Goal: Task Accomplishment & Management: Use online tool/utility

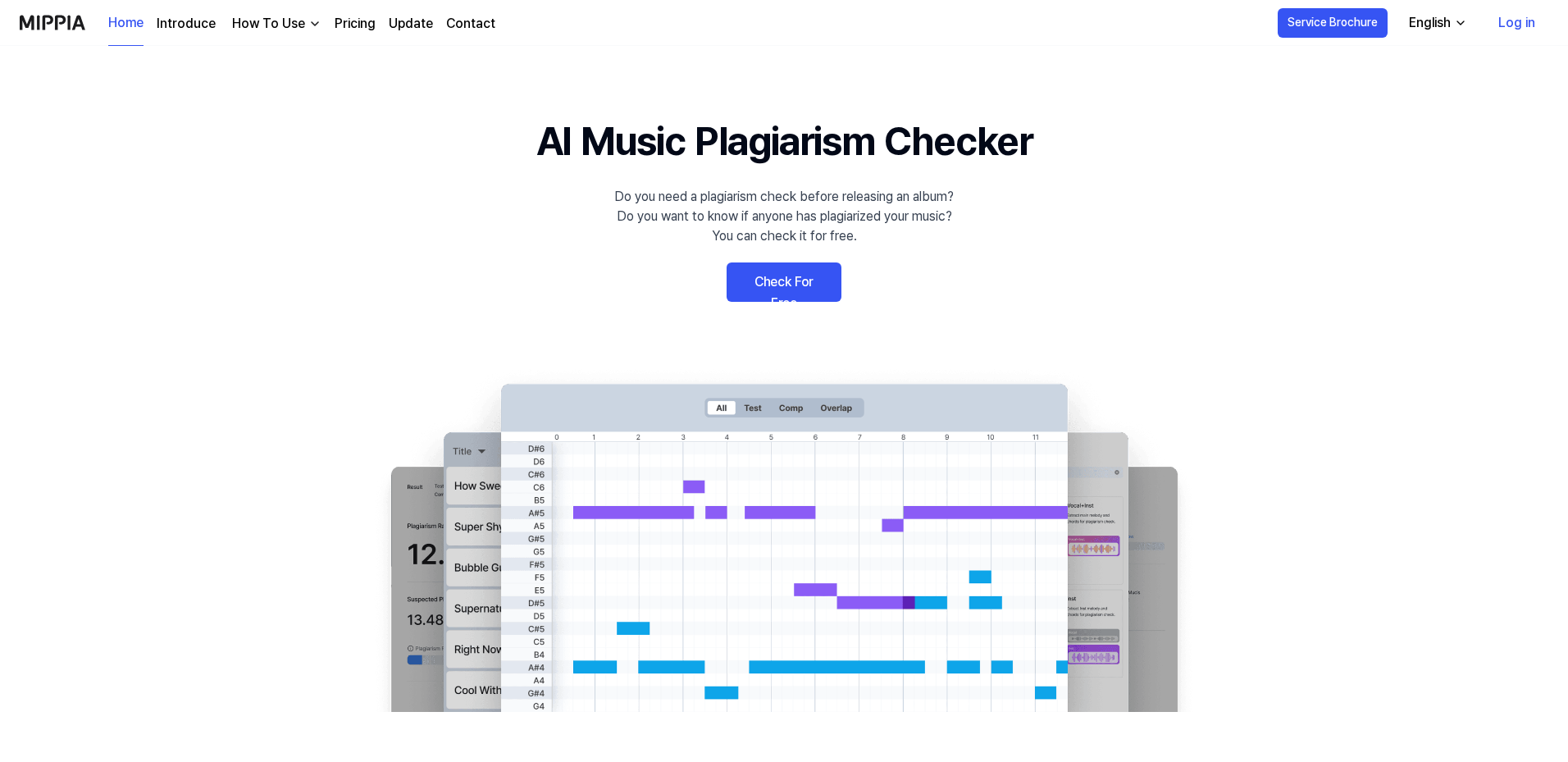
click at [769, 284] on link "Check For Free" at bounding box center [784, 282] width 115 height 39
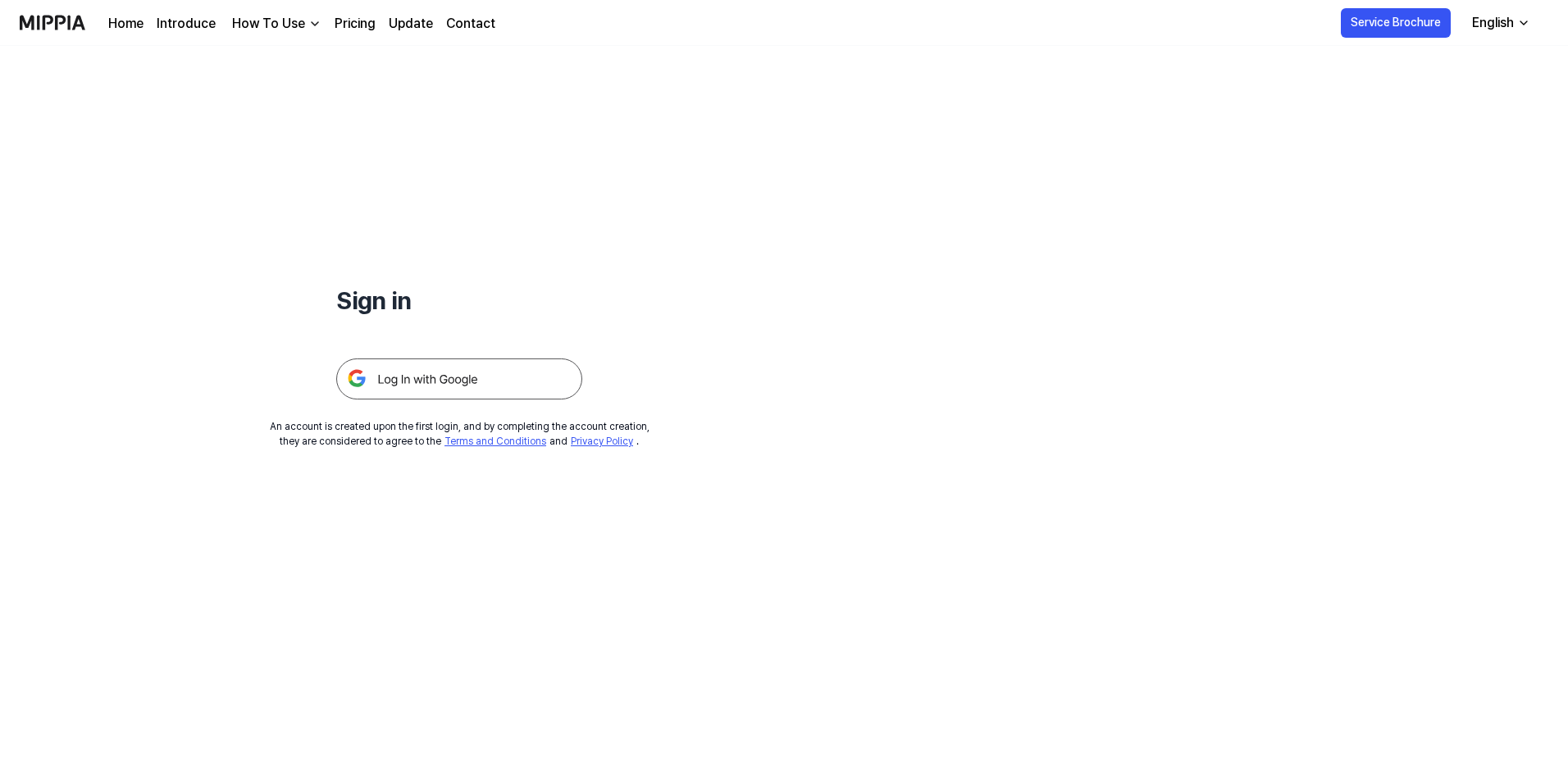
click at [474, 379] on img at bounding box center [459, 379] width 246 height 41
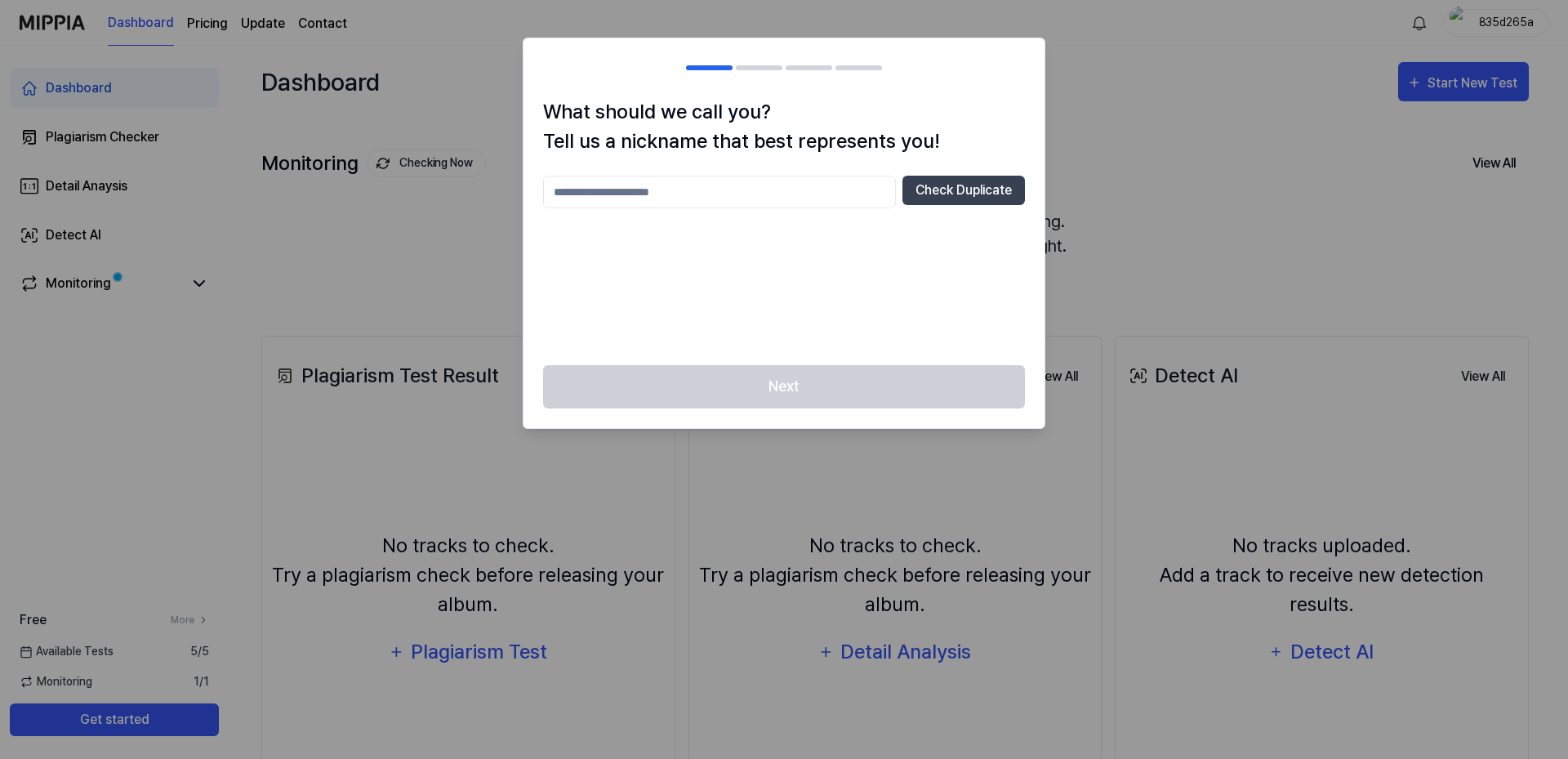
click at [784, 191] on input "text" at bounding box center [720, 191] width 353 height 32
click at [951, 193] on button "Check Duplicate" at bounding box center [963, 190] width 123 height 30
click at [586, 196] on input "*****" at bounding box center [720, 191] width 353 height 32
type input "**********"
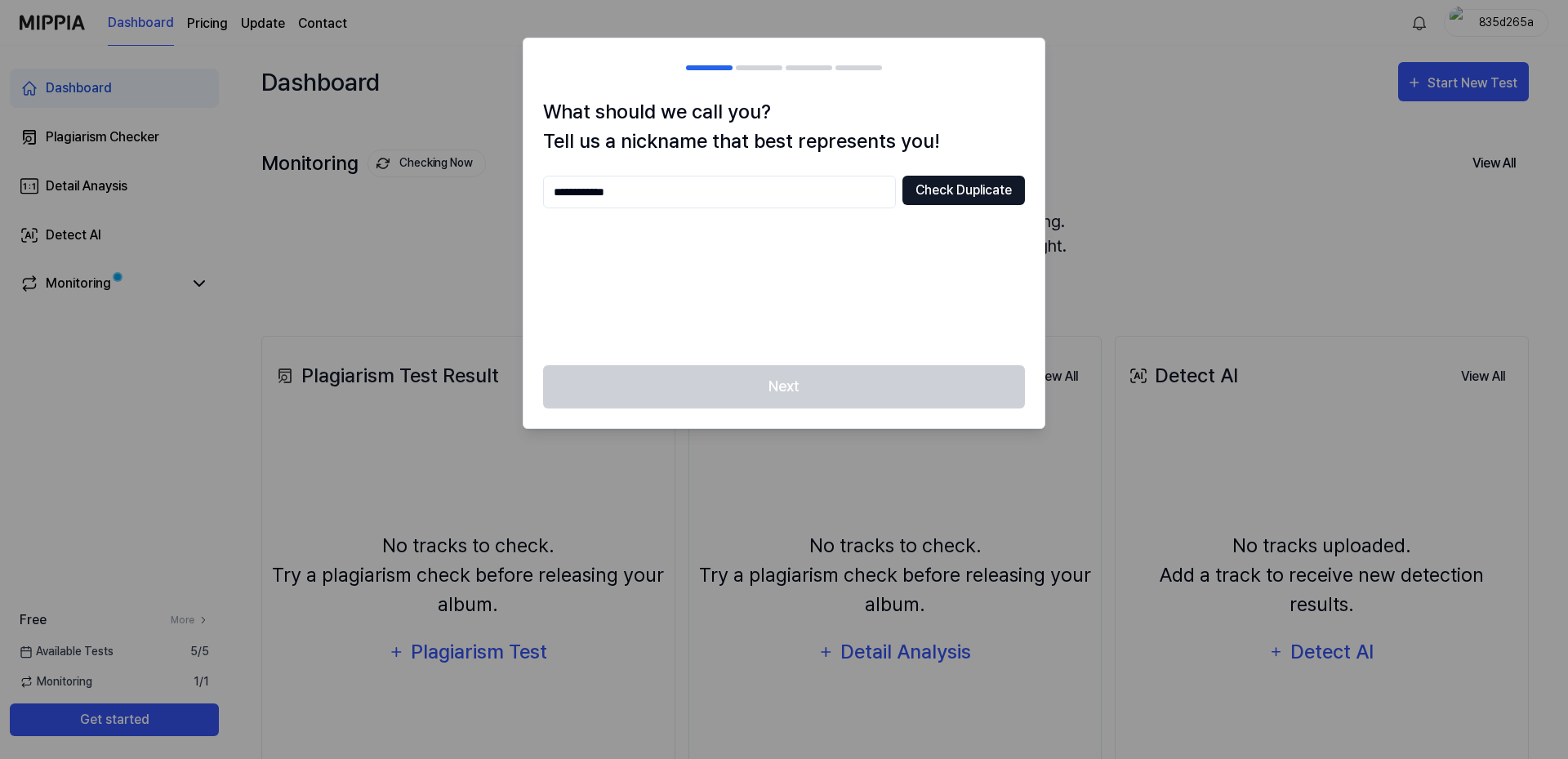
click at [935, 194] on button "Check Duplicate" at bounding box center [963, 190] width 123 height 30
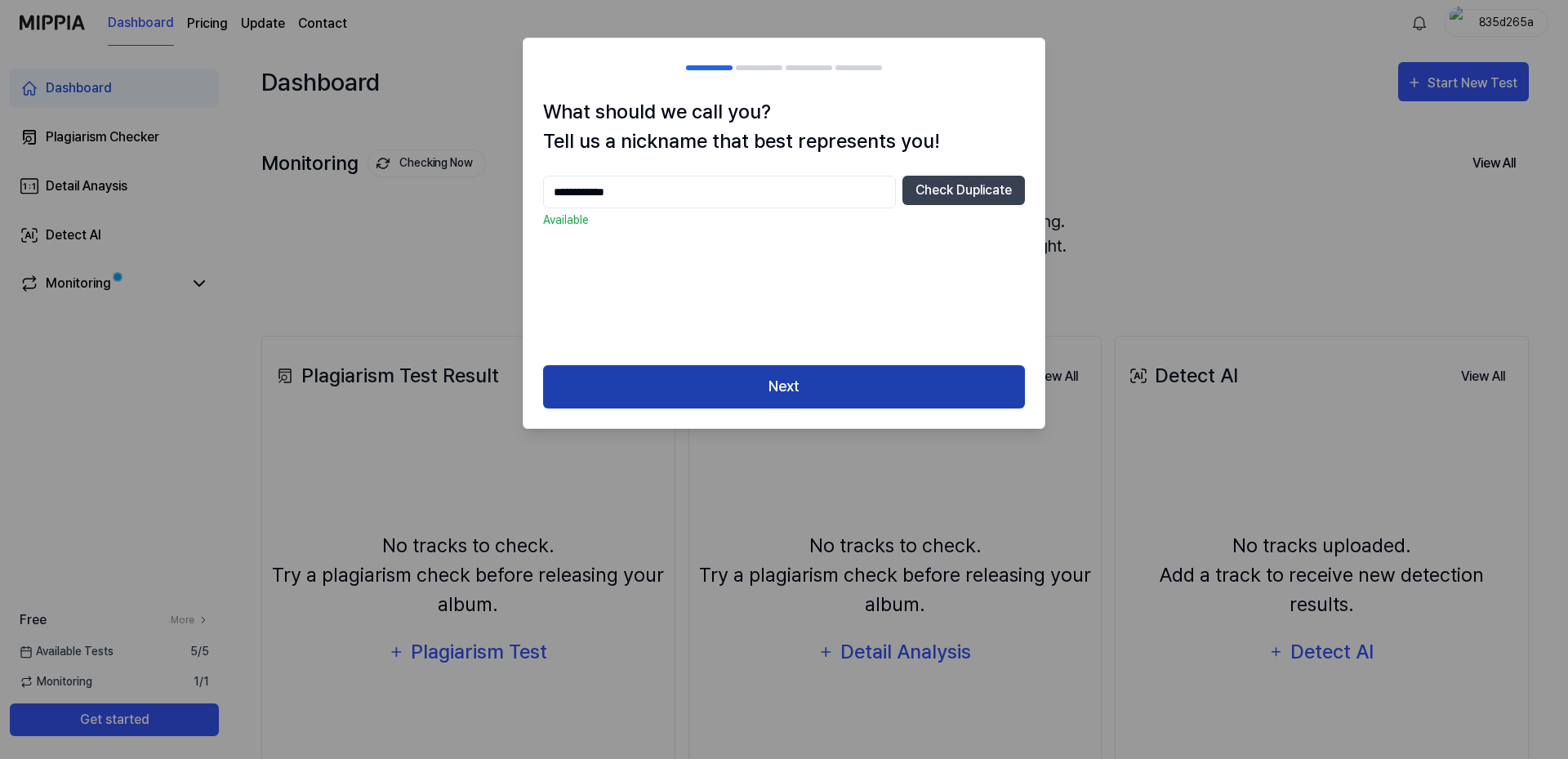
click at [800, 397] on button "Next" at bounding box center [784, 386] width 481 height 43
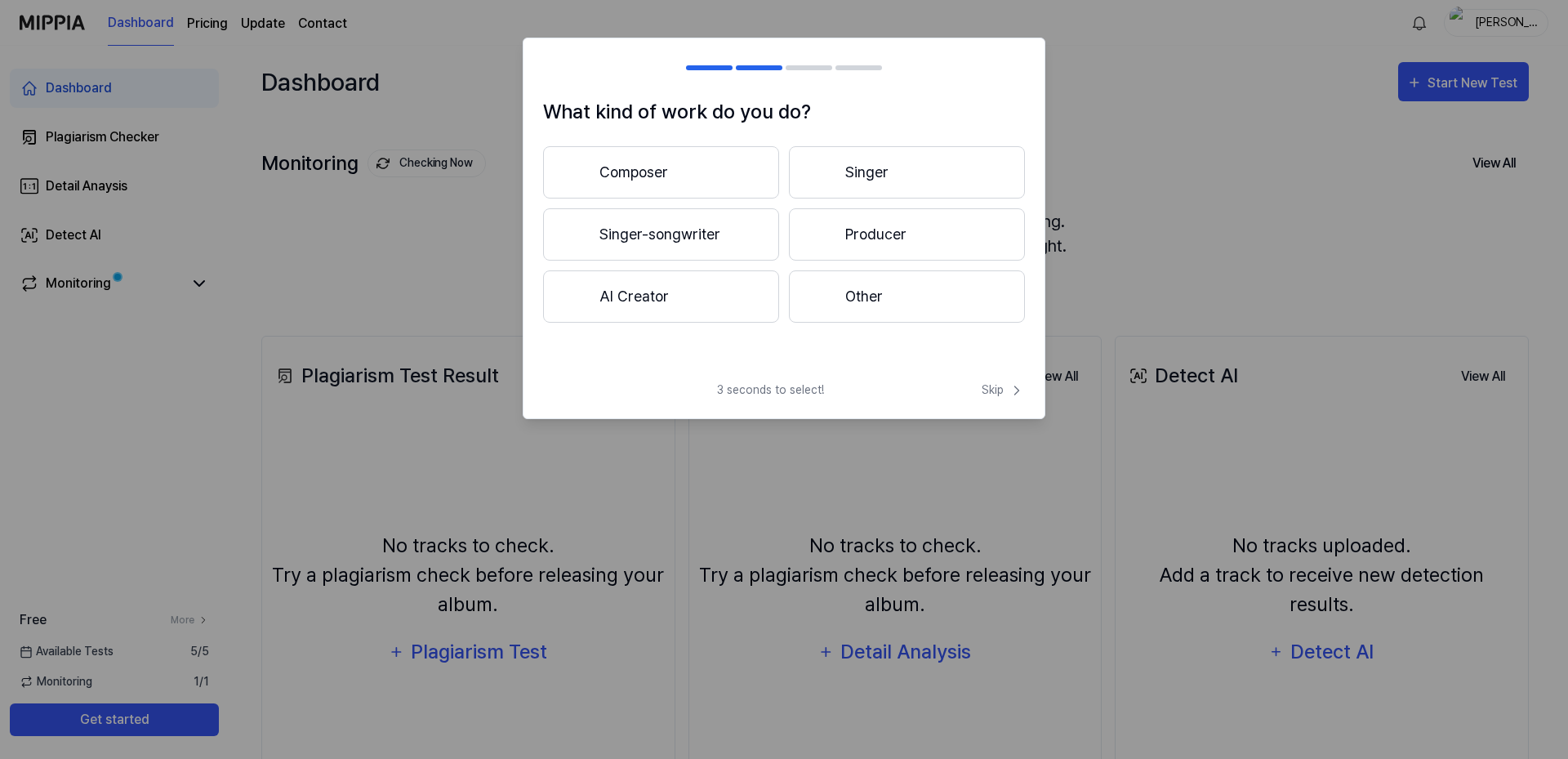
click at [654, 176] on button "Composer" at bounding box center [661, 172] width 236 height 53
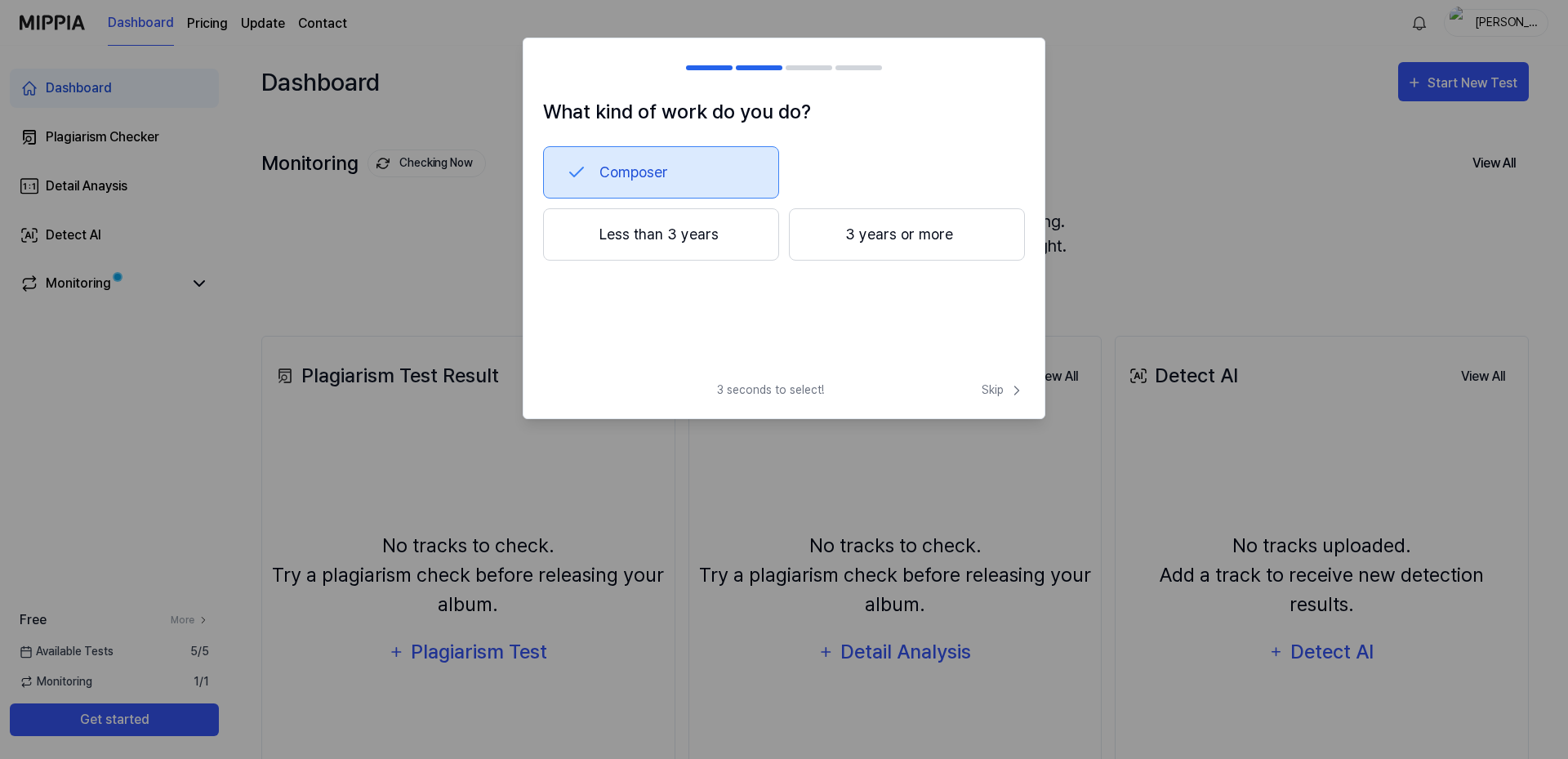
click at [872, 241] on button "3 years or more" at bounding box center [906, 234] width 236 height 53
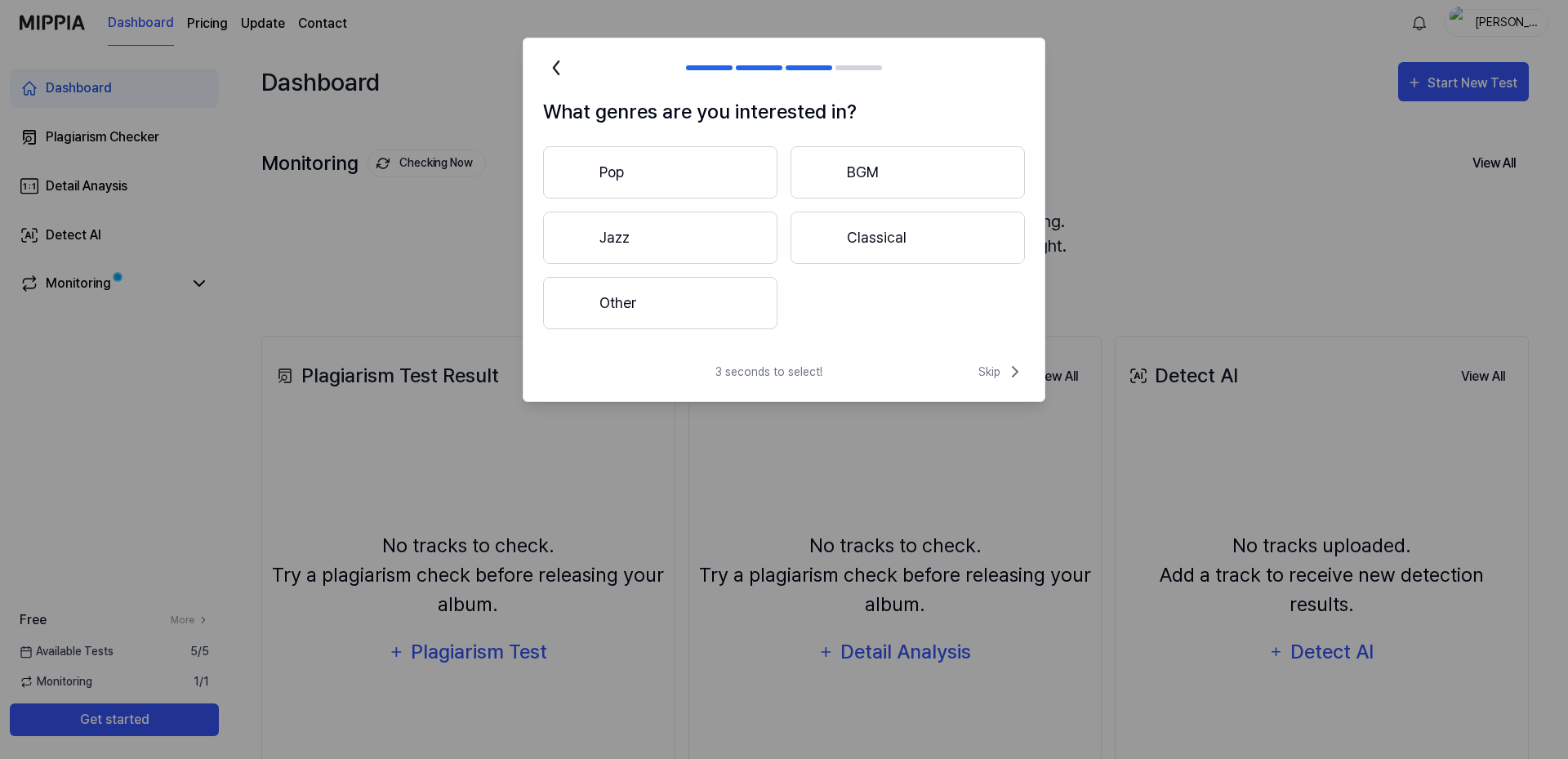
click at [619, 178] on button "Pop" at bounding box center [661, 172] width 235 height 53
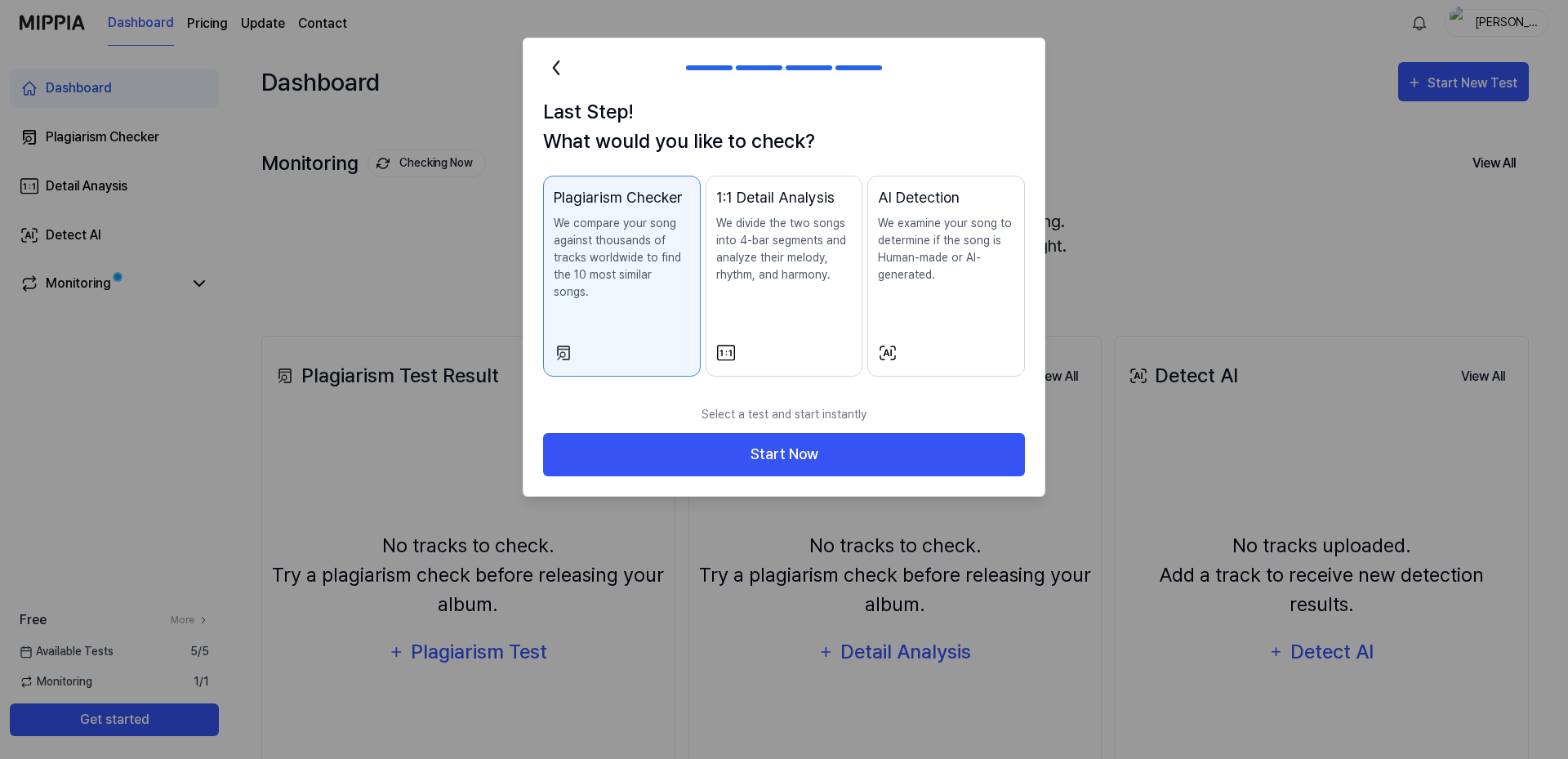
click at [617, 290] on div "Plagiarism Checker We compare your song against thousands of tracks worldwide t…" at bounding box center [622, 259] width 137 height 147
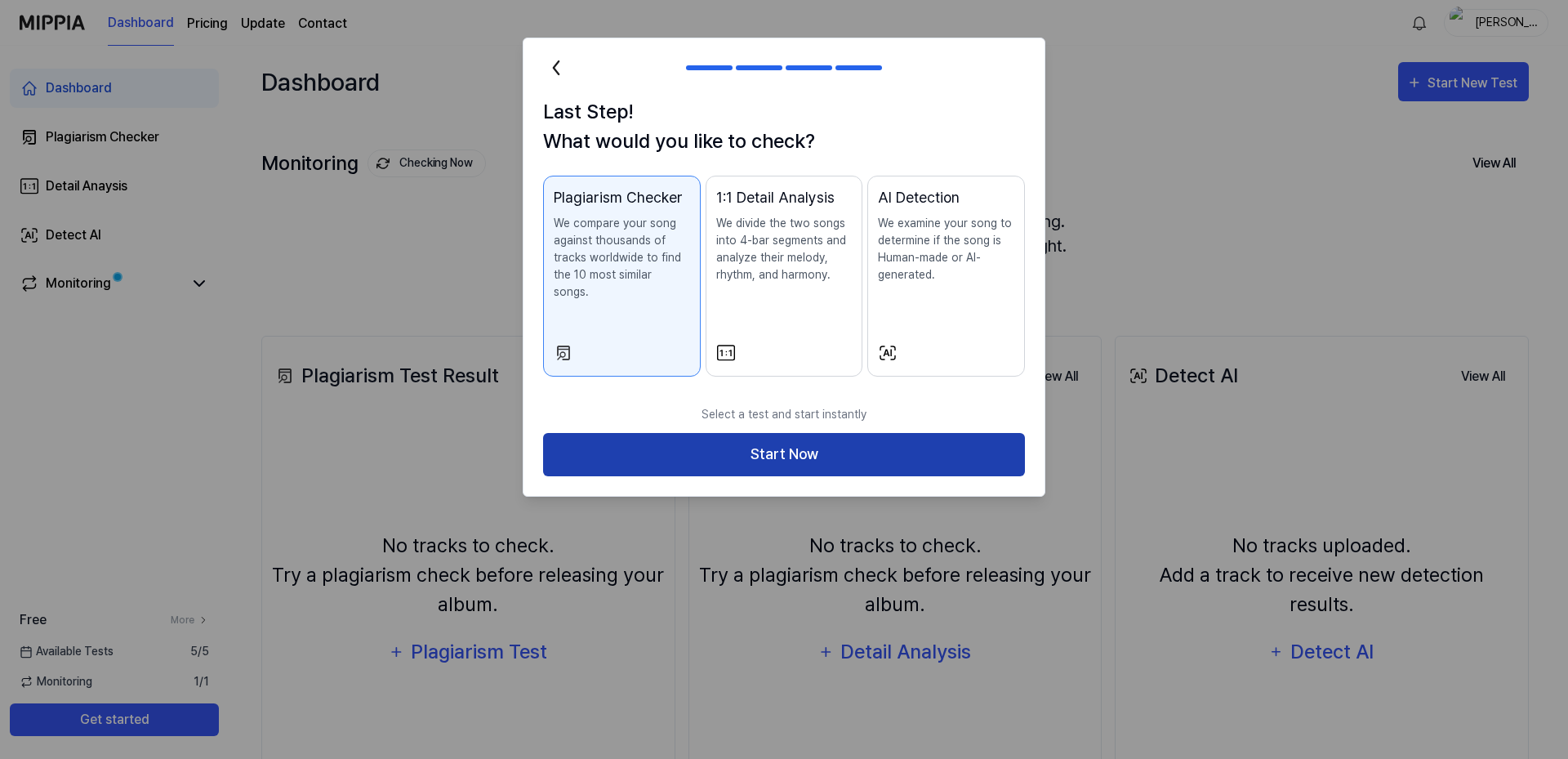
click at [754, 437] on button "Start Now" at bounding box center [784, 454] width 481 height 43
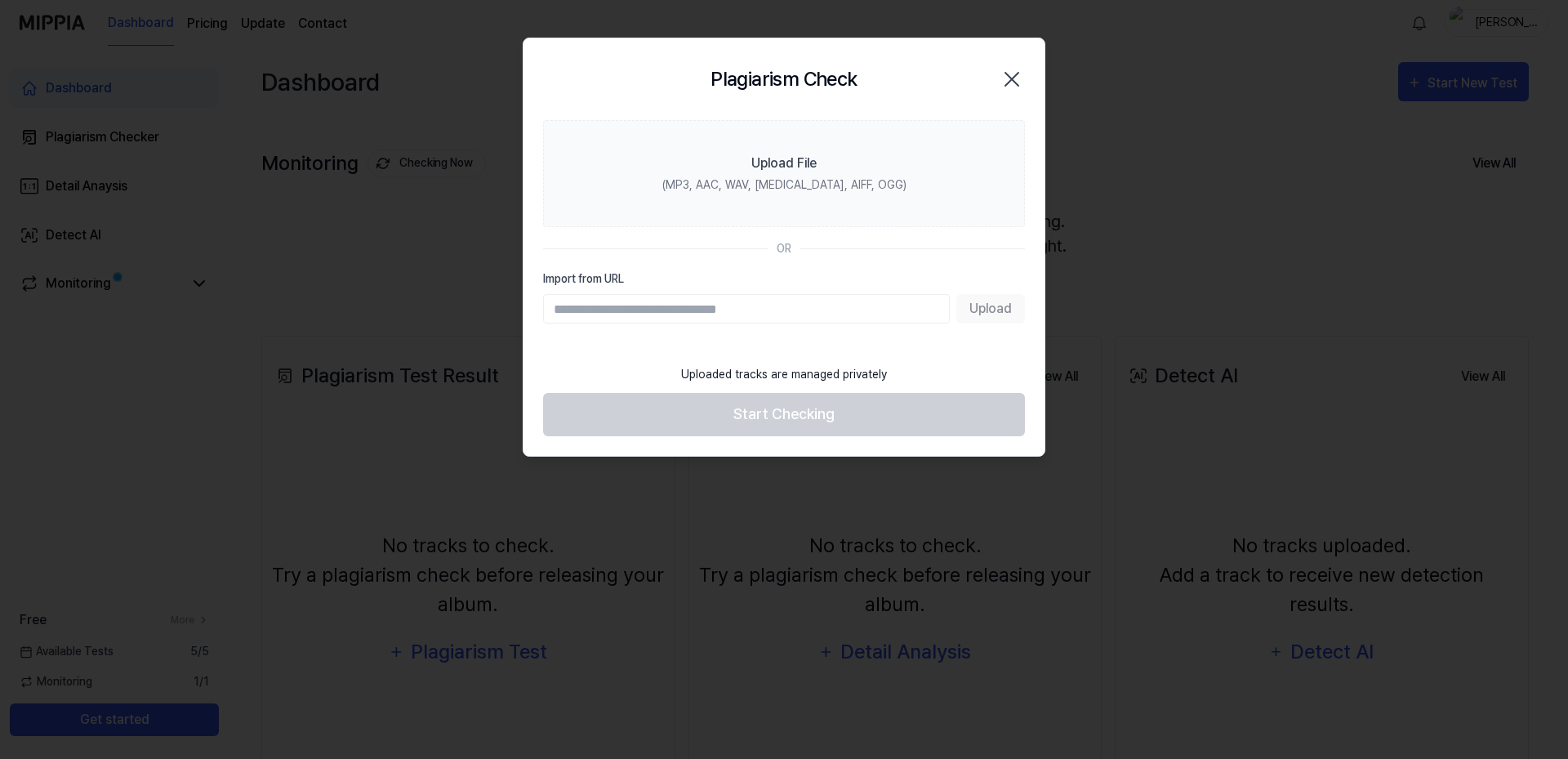
click at [990, 309] on div "Upload" at bounding box center [784, 309] width 481 height 30
click at [990, 308] on div "Upload" at bounding box center [784, 309] width 481 height 30
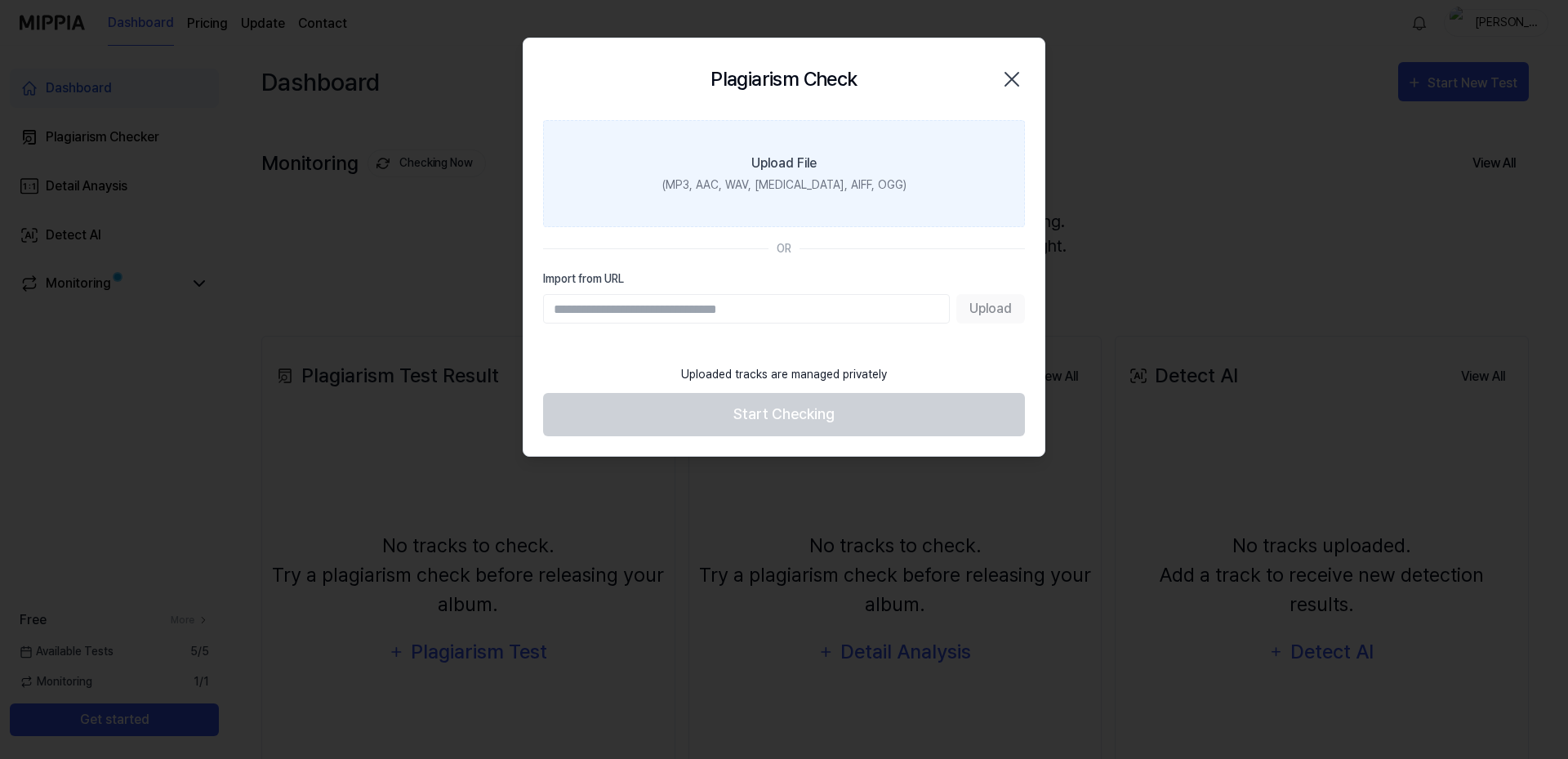
click at [788, 162] on div "Upload File" at bounding box center [784, 163] width 66 height 19
click at [0, 0] on input "Upload File (MP3, AAC, WAV, FLAC, AIFF, OGG)" at bounding box center [0, 0] width 0 height 0
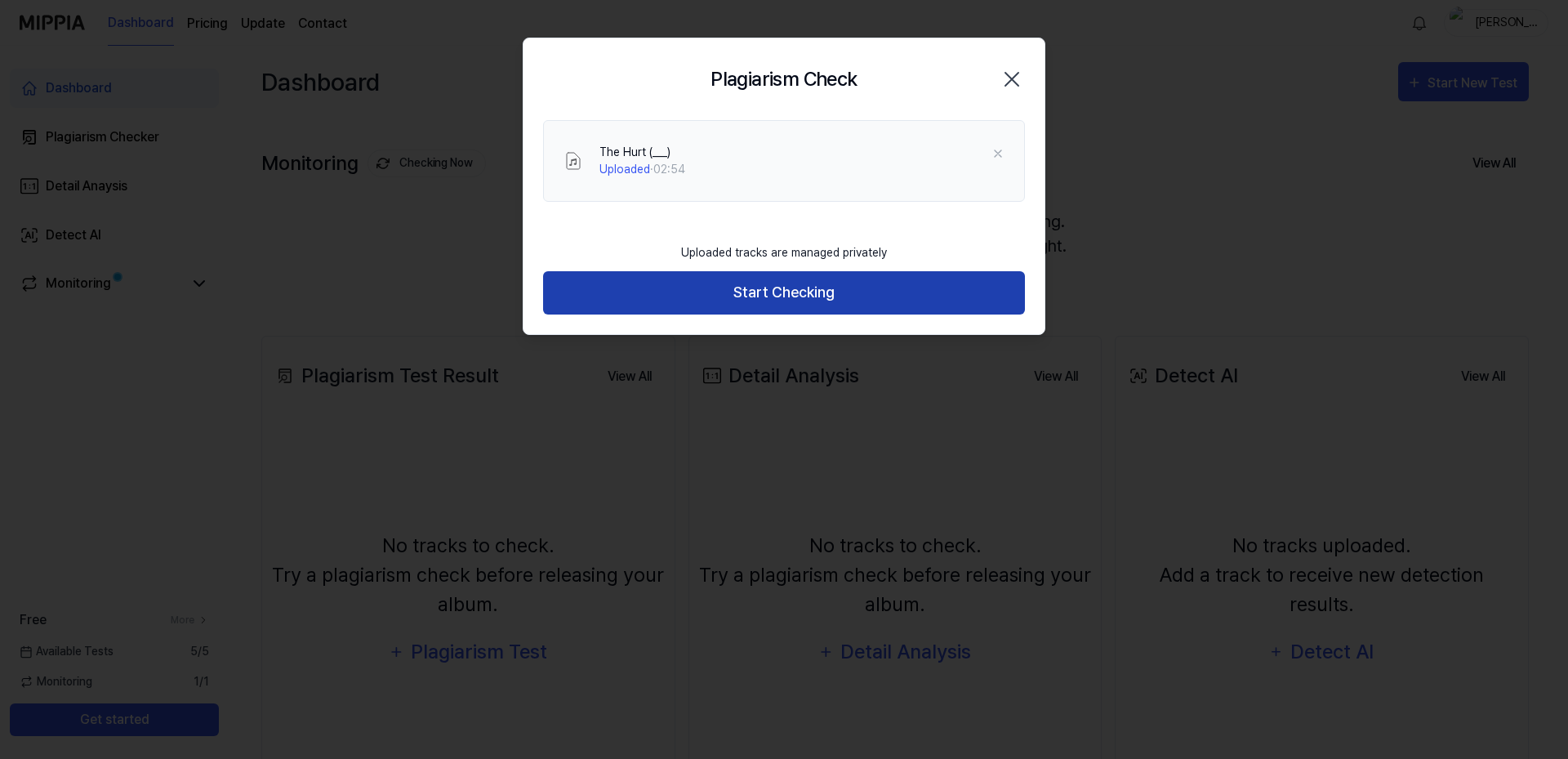
click at [784, 300] on button "Start Checking" at bounding box center [784, 292] width 481 height 43
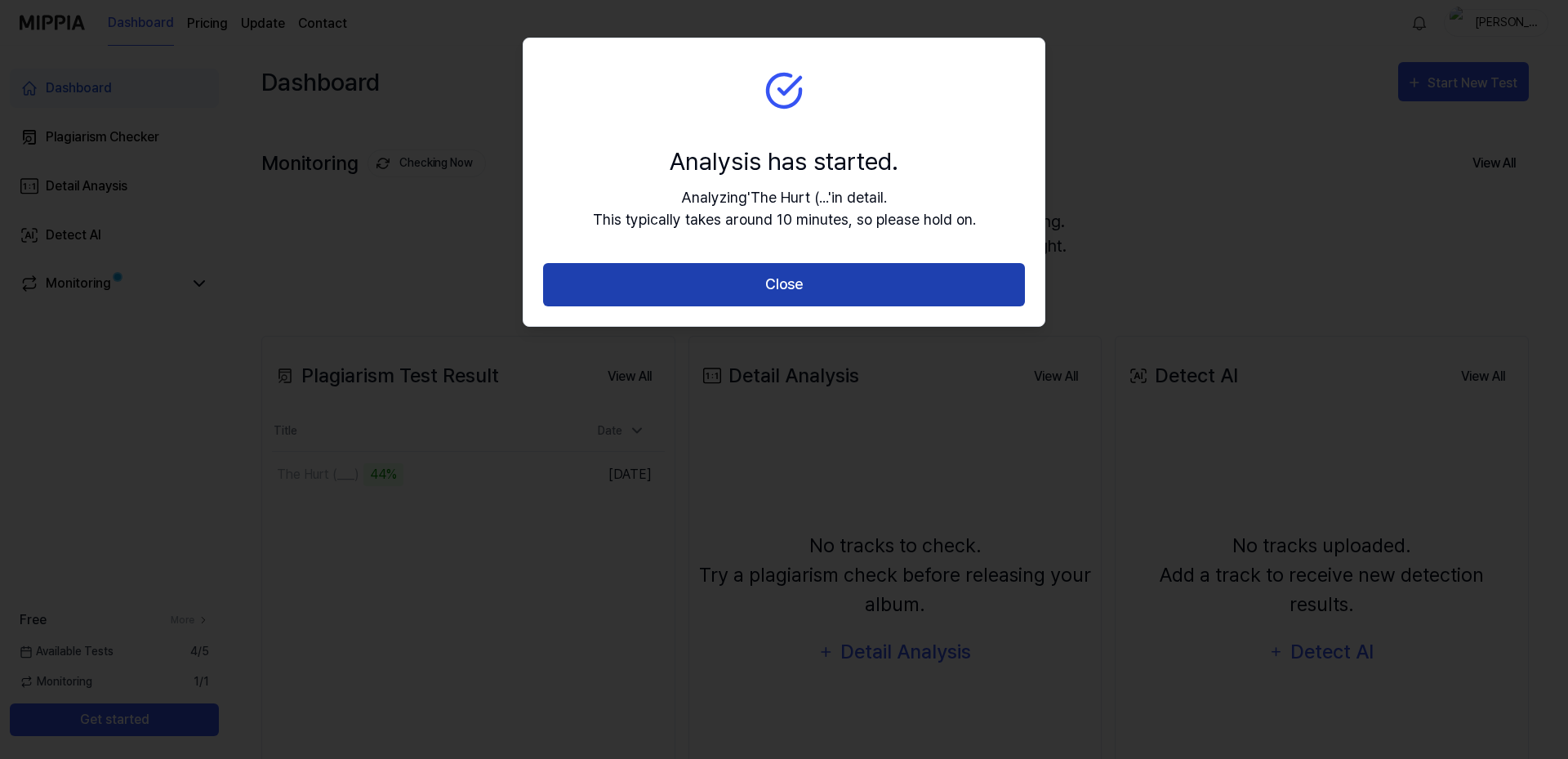
click at [783, 291] on button "Close" at bounding box center [784, 285] width 481 height 43
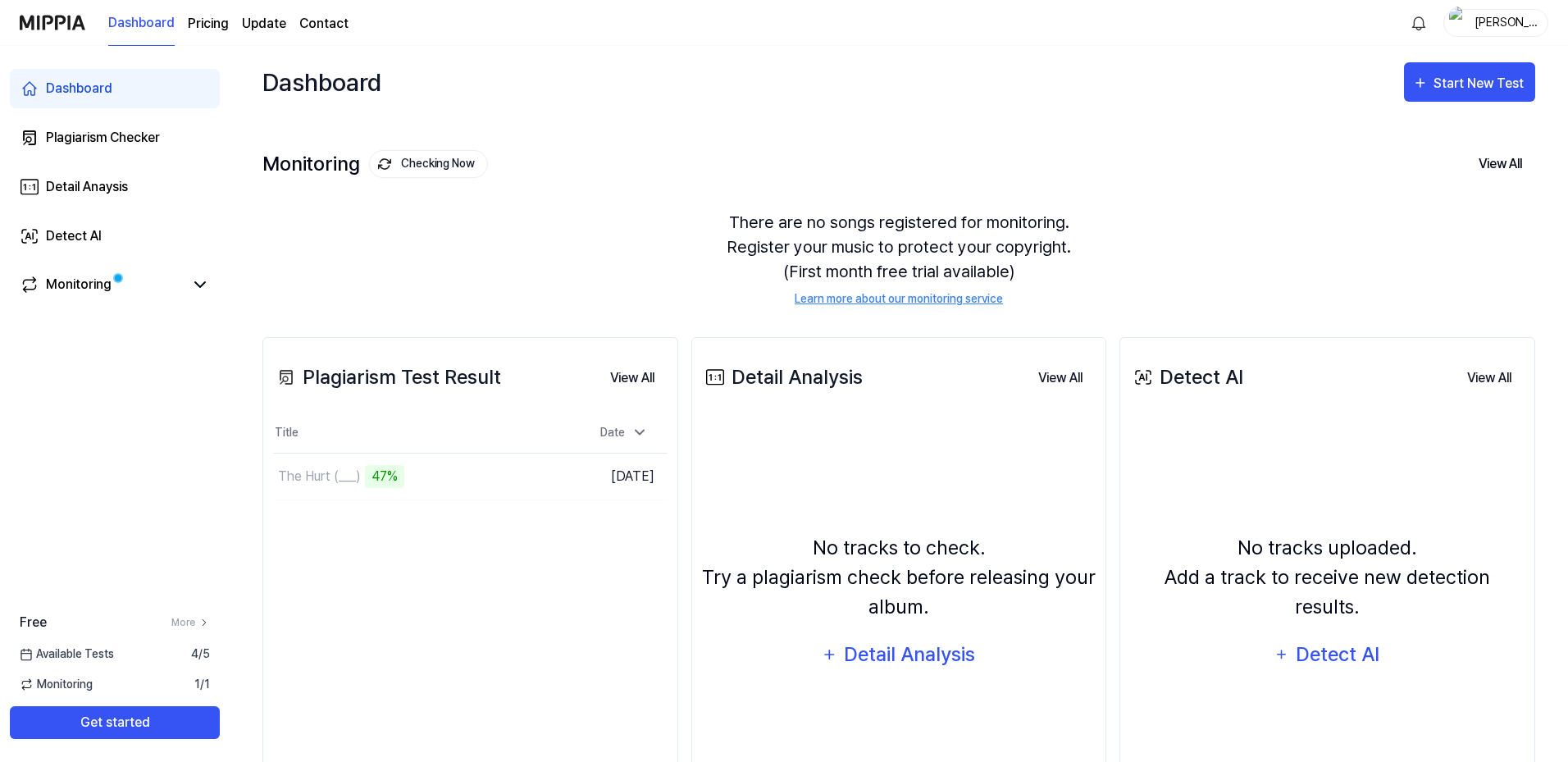
scroll to position [119, 0]
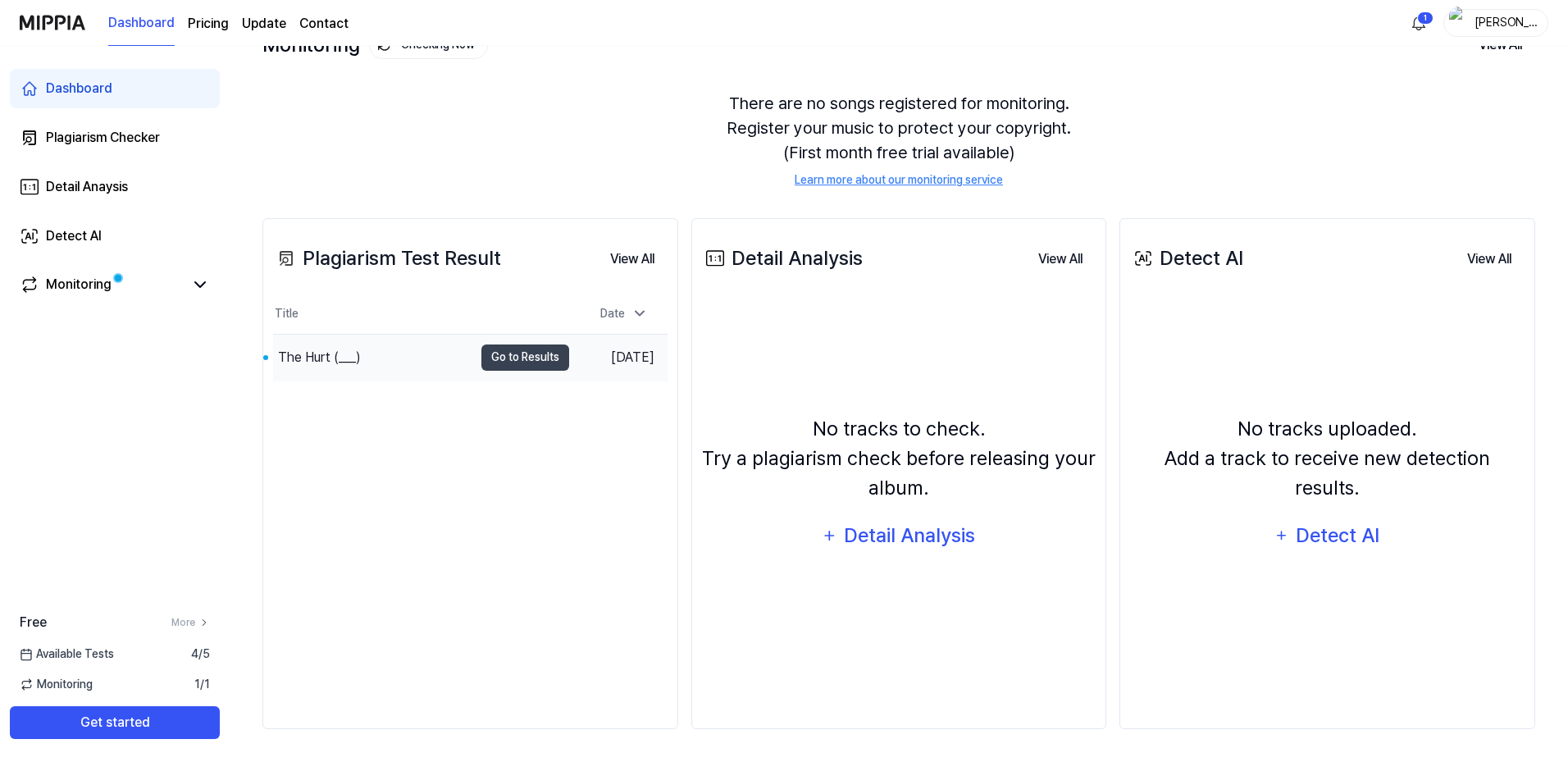
click at [331, 352] on div "The Hurt (___)" at bounding box center [319, 357] width 83 height 19
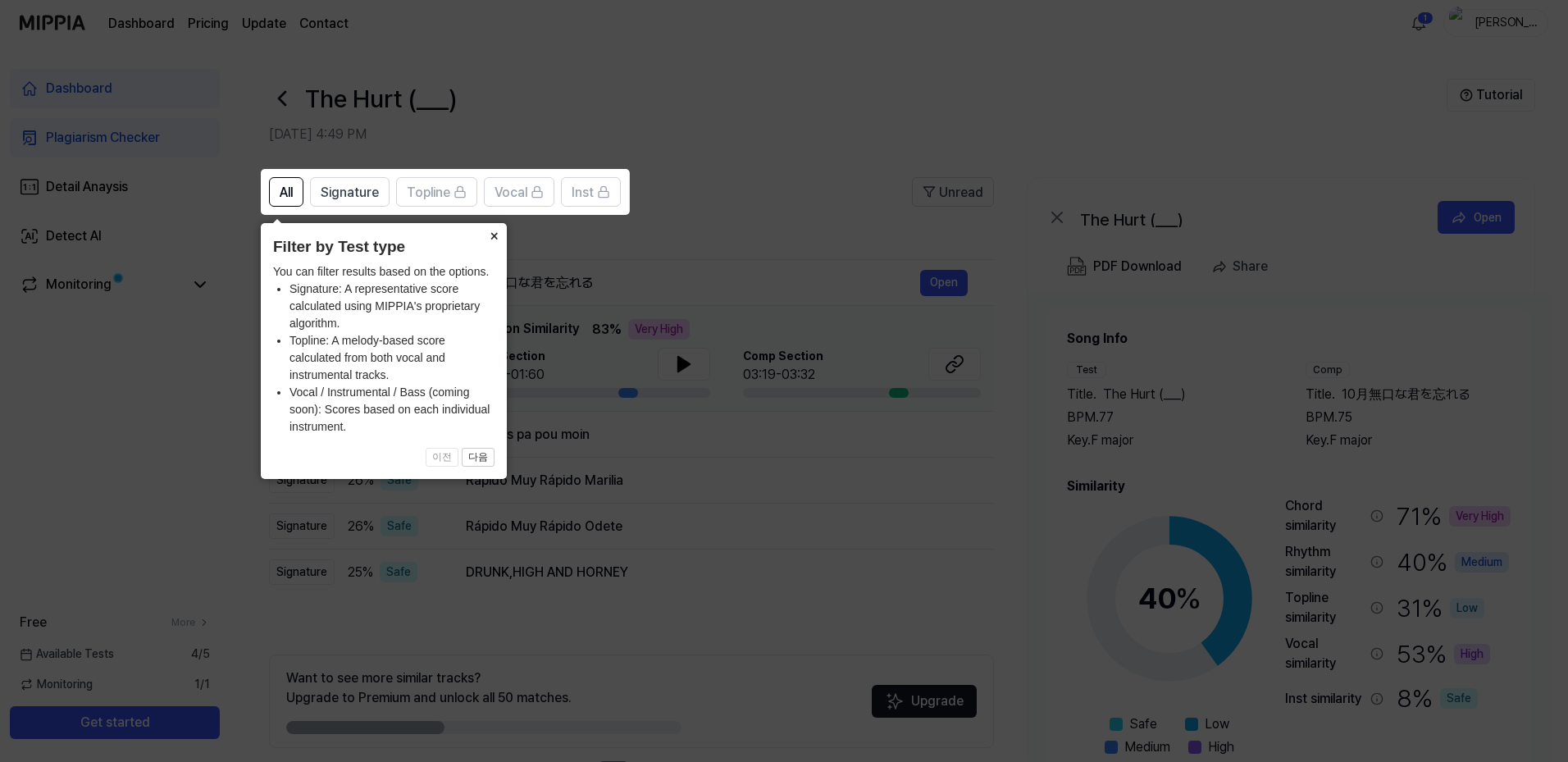
click at [495, 236] on button "×" at bounding box center [494, 234] width 26 height 23
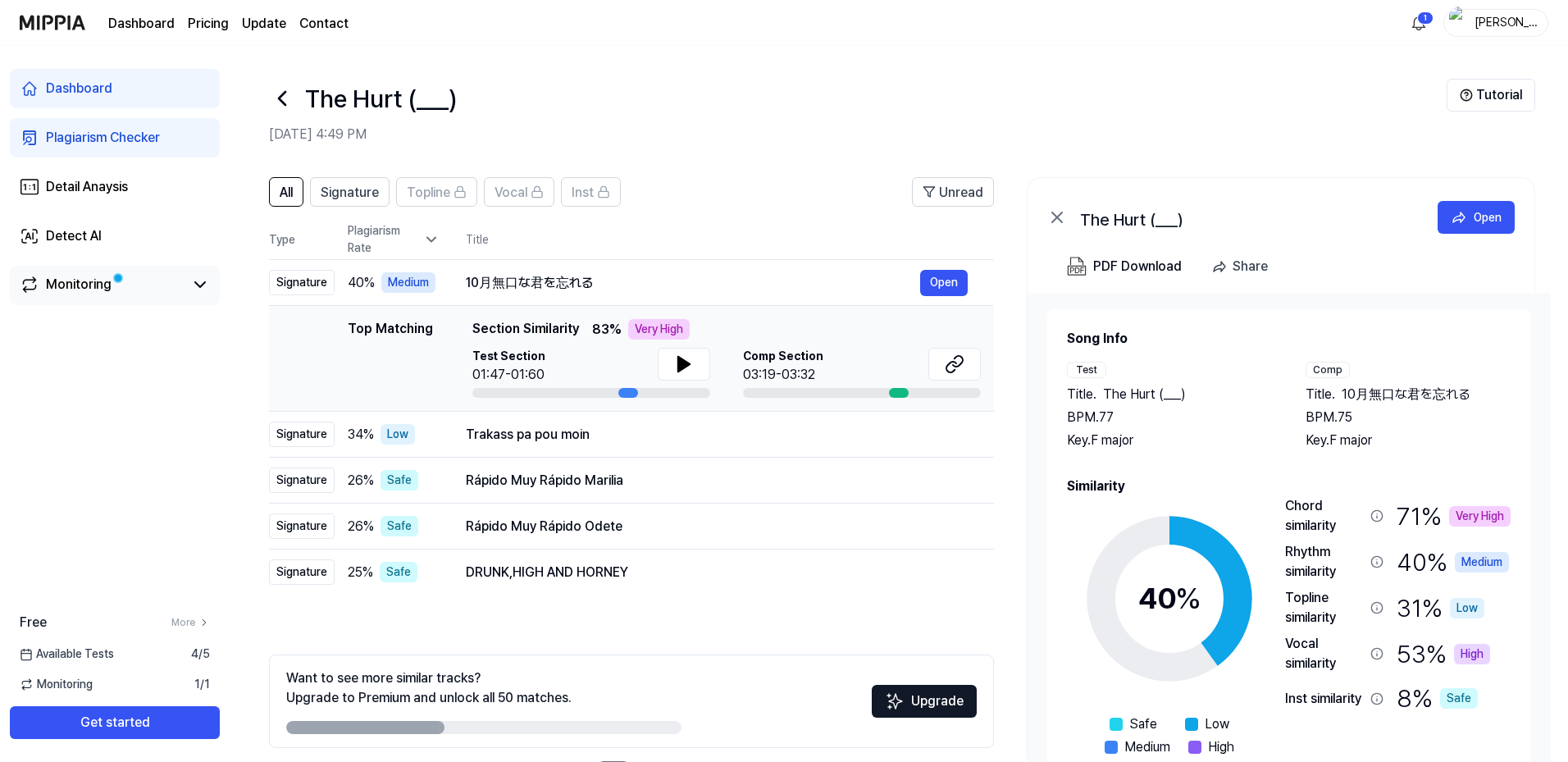
click at [95, 279] on div "Monitoring" at bounding box center [78, 284] width 66 height 19
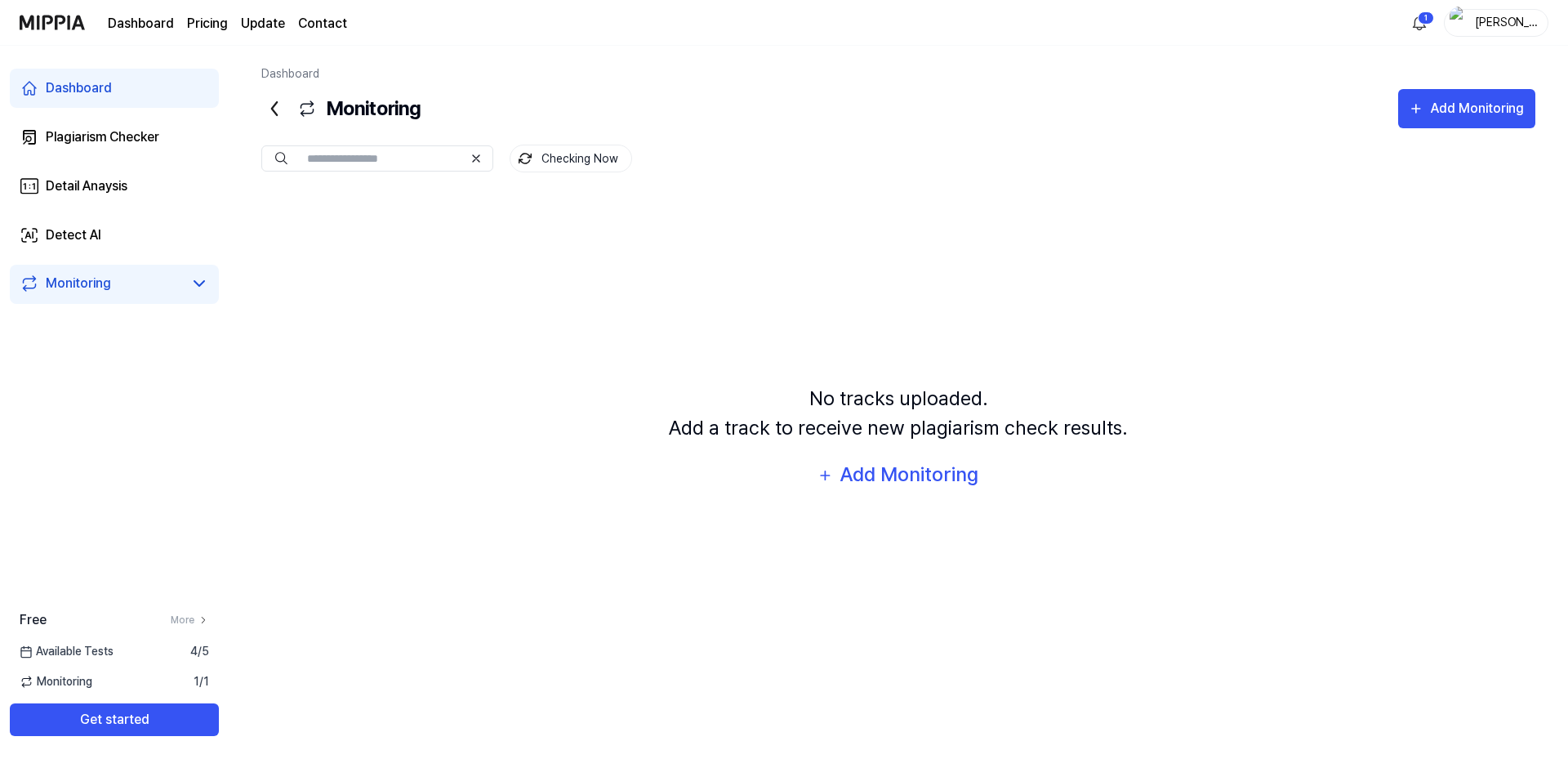
click at [94, 278] on div "Monitoring" at bounding box center [78, 283] width 66 height 19
click at [194, 283] on icon at bounding box center [199, 283] width 19 height 19
click at [81, 285] on div "Monitoring" at bounding box center [78, 283] width 66 height 19
click at [112, 137] on div "Plagiarism Checker" at bounding box center [102, 137] width 114 height 19
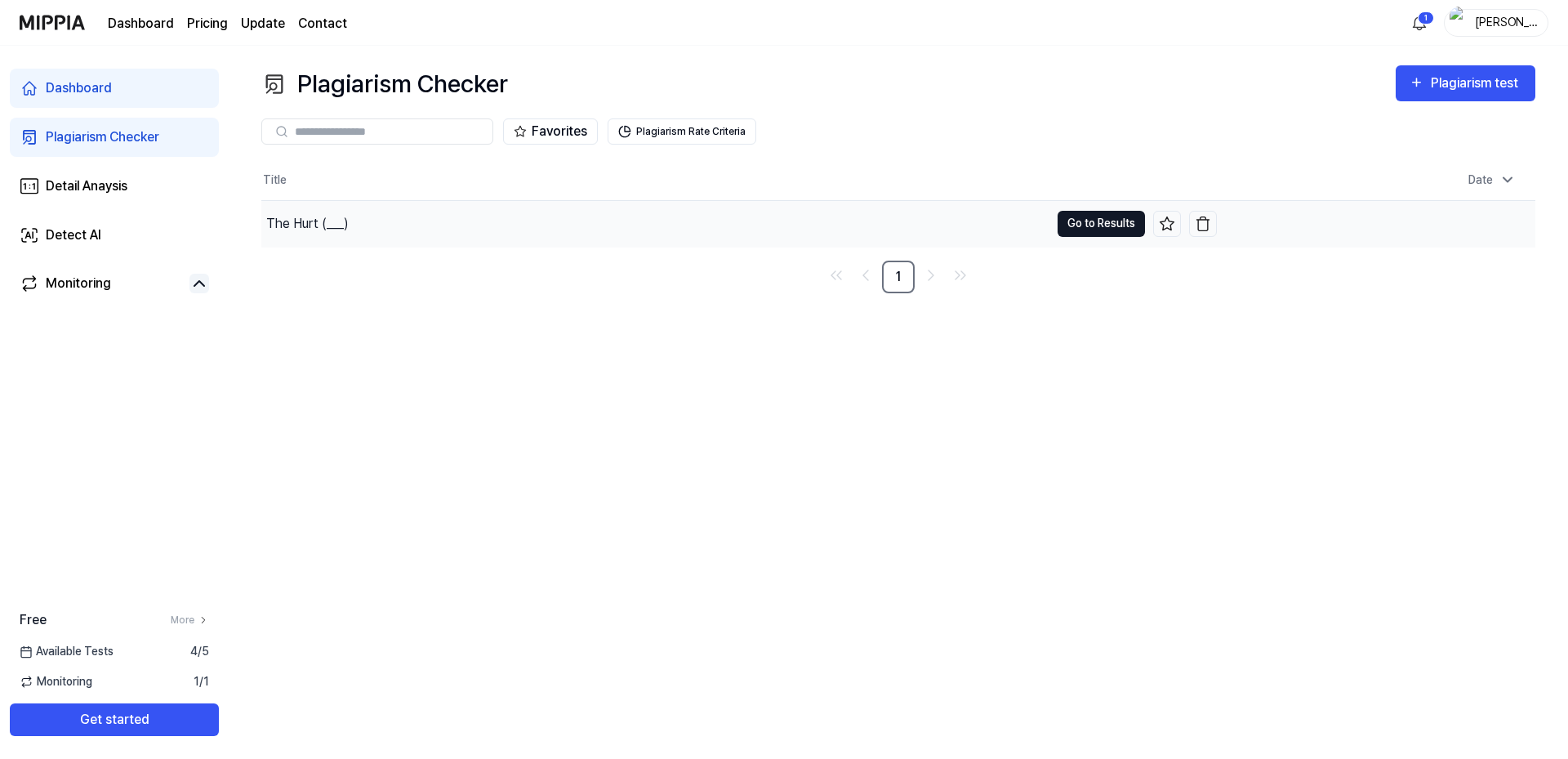
click at [1091, 226] on button "Go to Results" at bounding box center [1100, 224] width 88 height 26
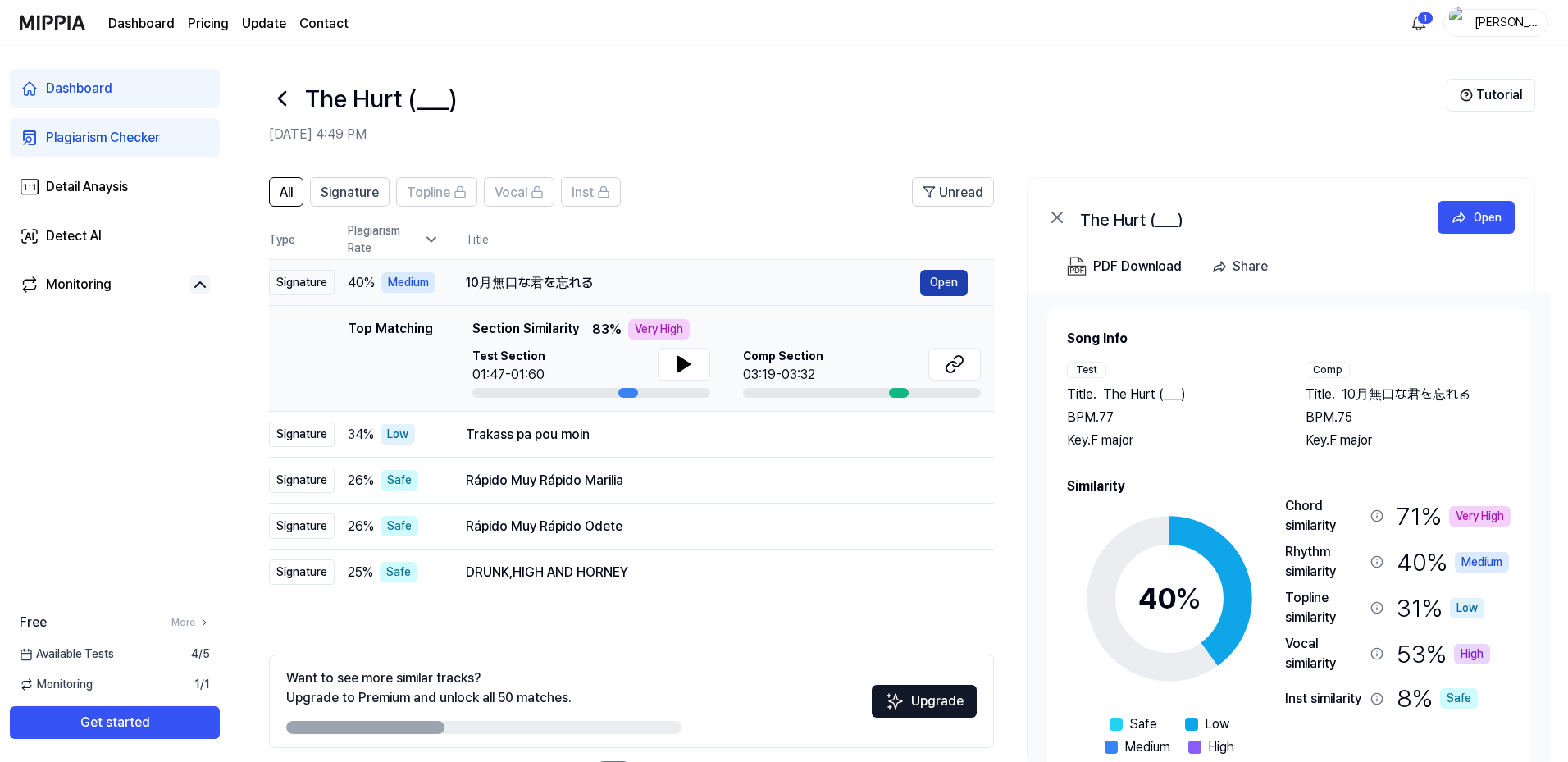
click at [940, 285] on button "Open" at bounding box center [943, 283] width 47 height 26
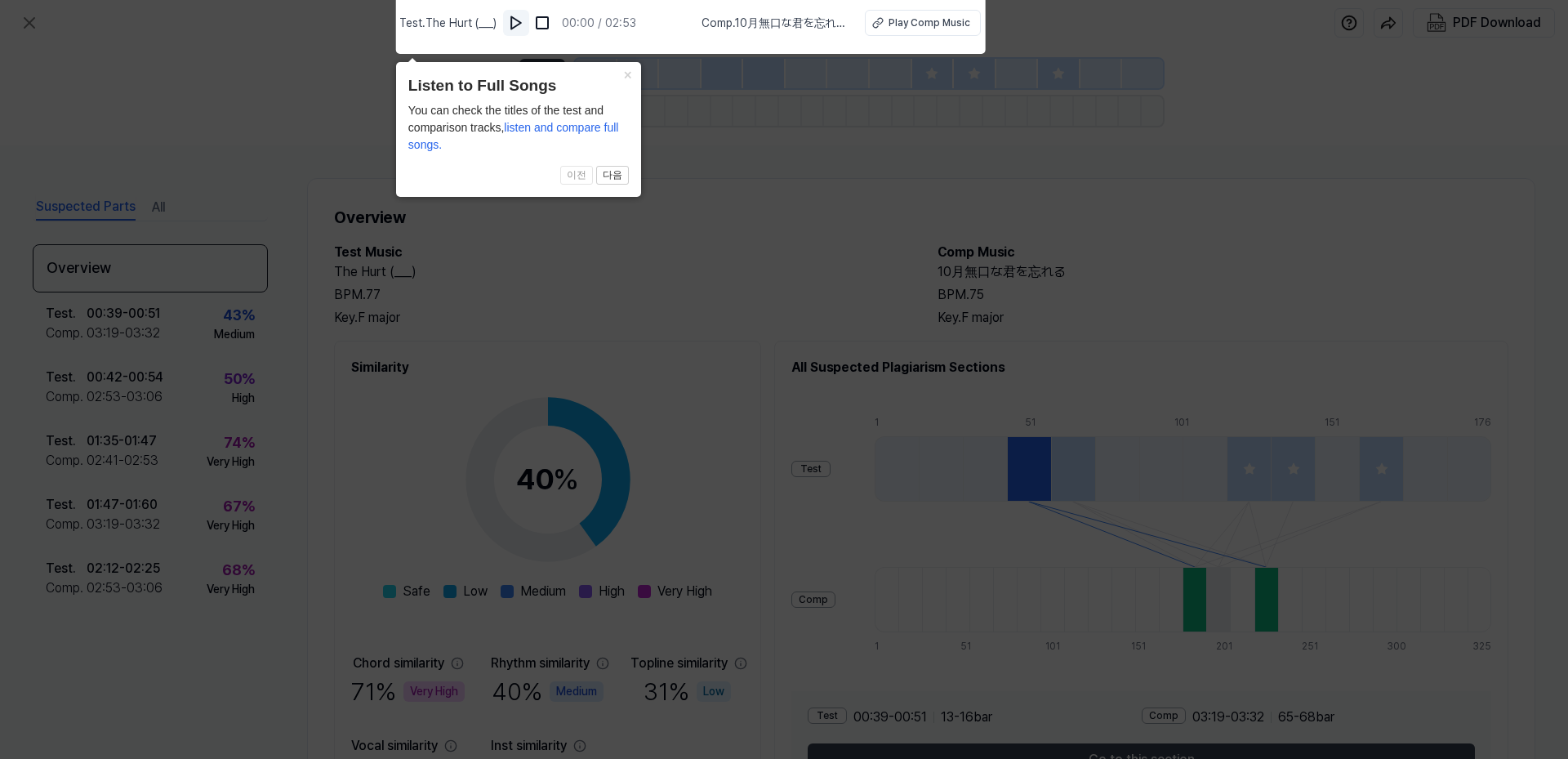
click at [520, 24] on img at bounding box center [517, 23] width 17 height 17
click at [523, 23] on img at bounding box center [517, 23] width 17 height 17
click at [924, 27] on div "Play Comp Music" at bounding box center [928, 23] width 81 height 15
click at [577, 178] on span "이전 다음" at bounding box center [518, 175] width 221 height 19
click at [608, 175] on button "다음" at bounding box center [612, 175] width 32 height 19
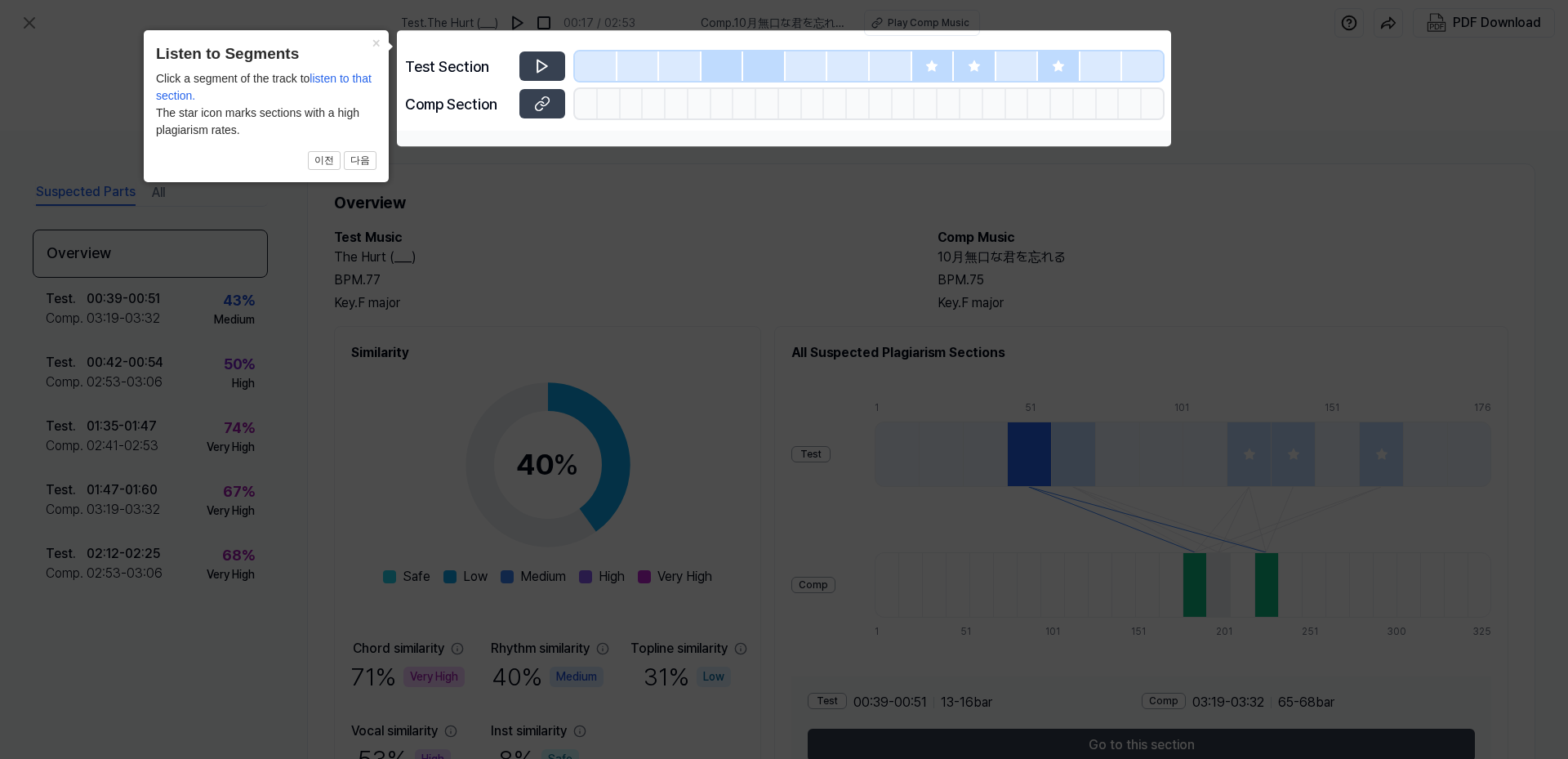
click at [726, 67] on div at bounding box center [723, 67] width 43 height 30
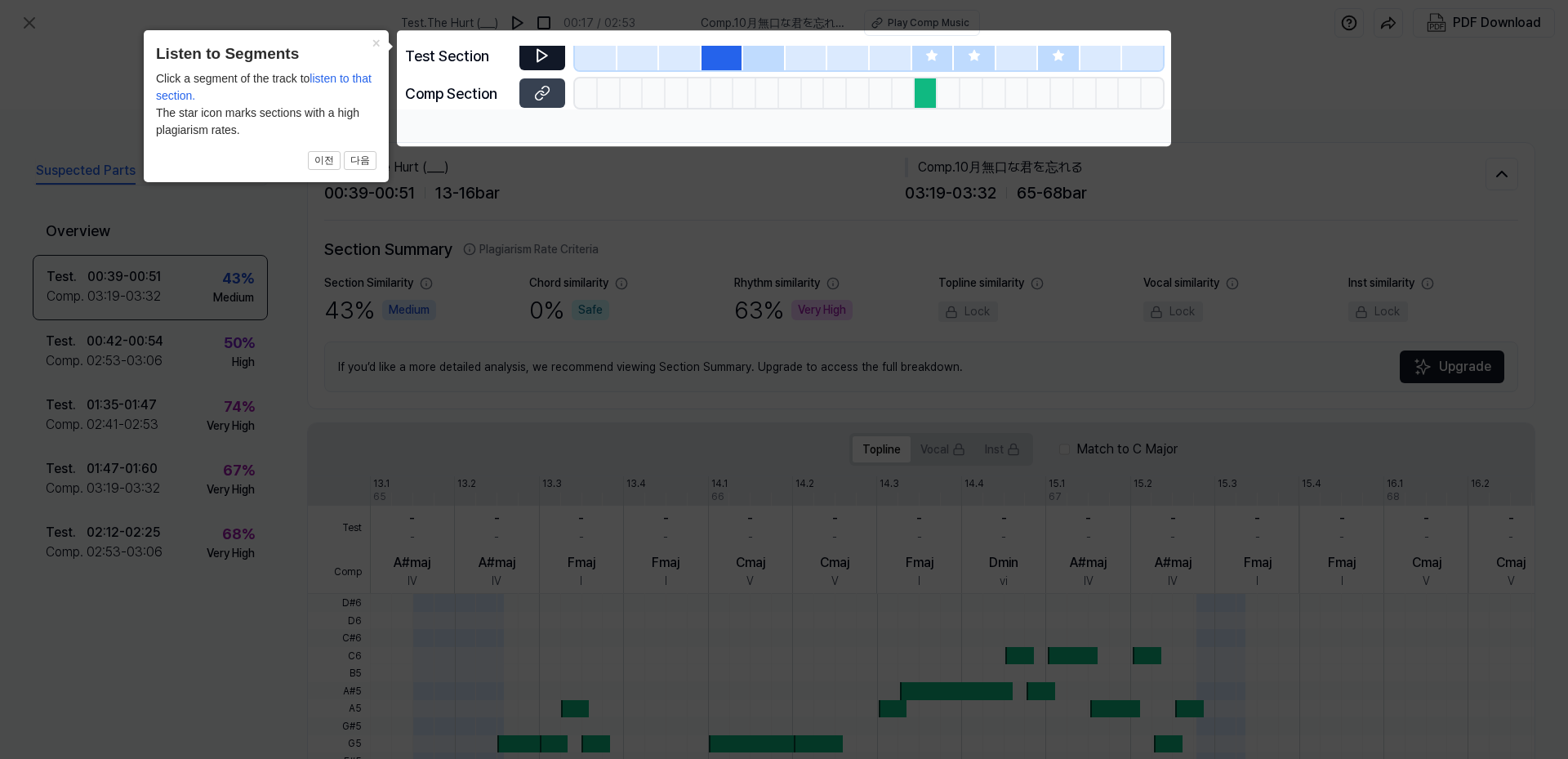
click at [543, 57] on icon at bounding box center [542, 55] width 17 height 17
click at [543, 57] on icon at bounding box center [544, 55] width 3 height 10
click at [537, 94] on icon at bounding box center [540, 96] width 8 height 9
click at [935, 55] on icon at bounding box center [931, 55] width 10 height 10
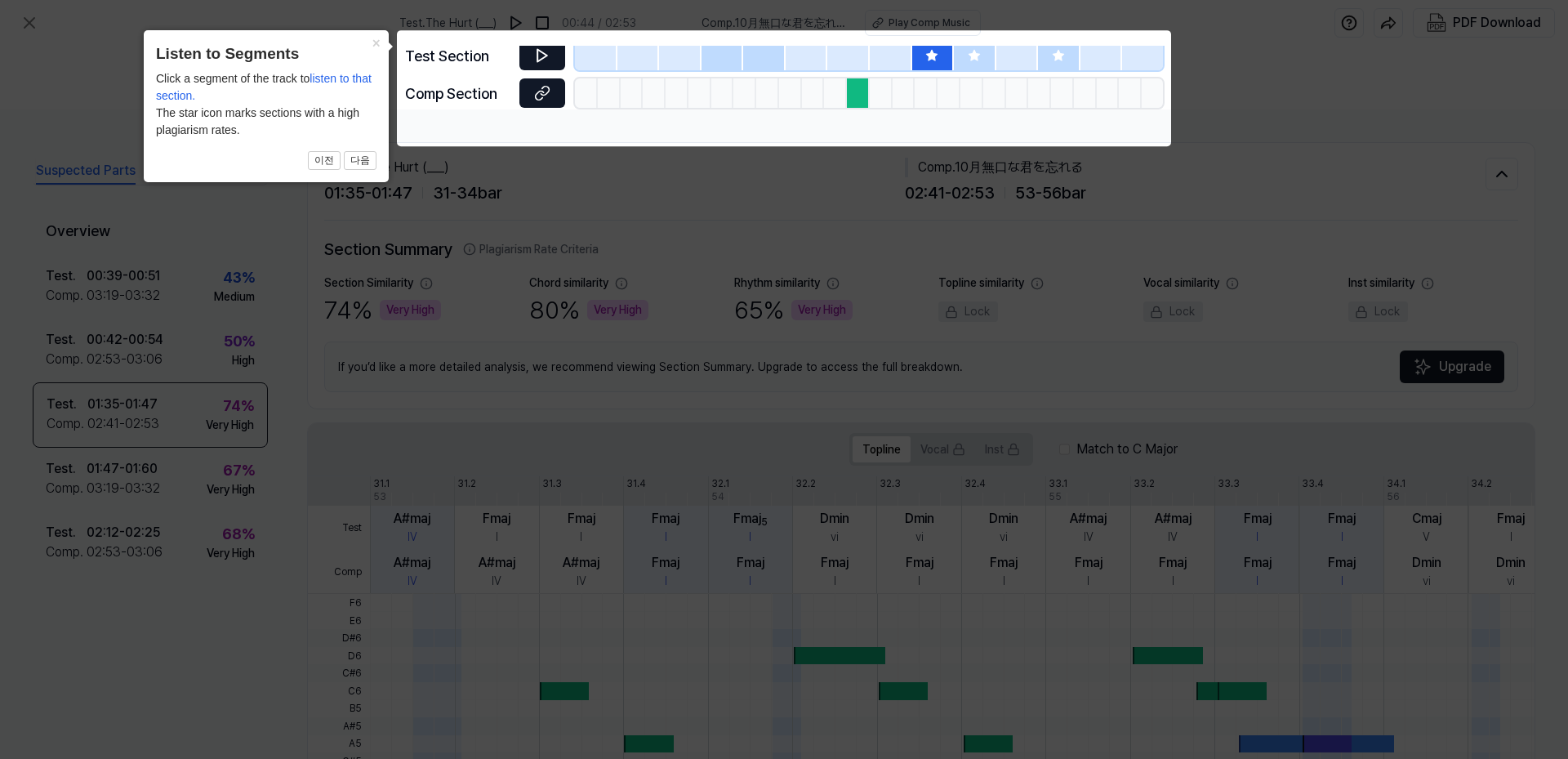
click at [538, 92] on icon at bounding box center [542, 93] width 17 height 17
click at [973, 60] on icon at bounding box center [974, 55] width 13 height 13
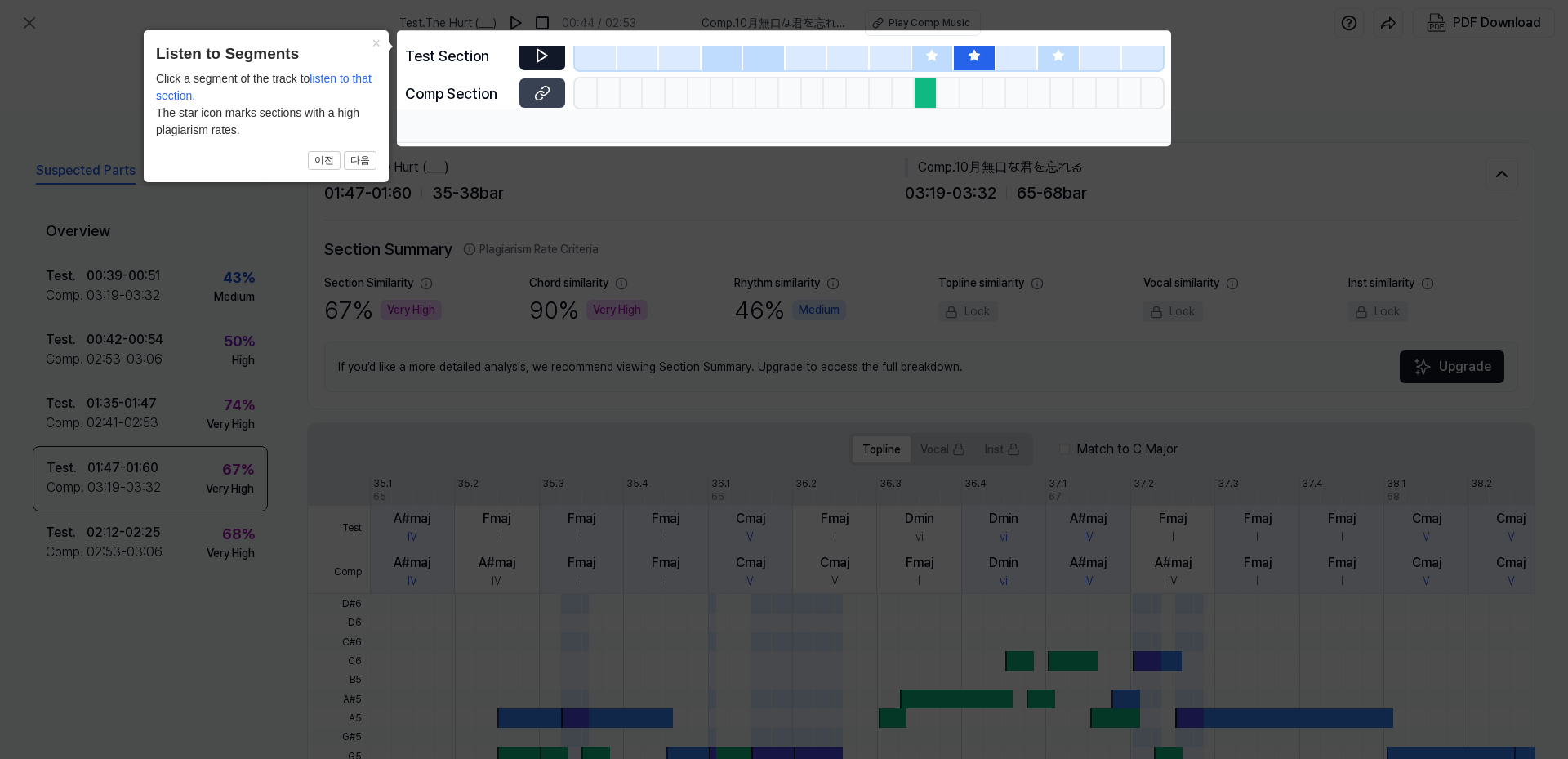
click at [1059, 60] on icon at bounding box center [1058, 55] width 13 height 13
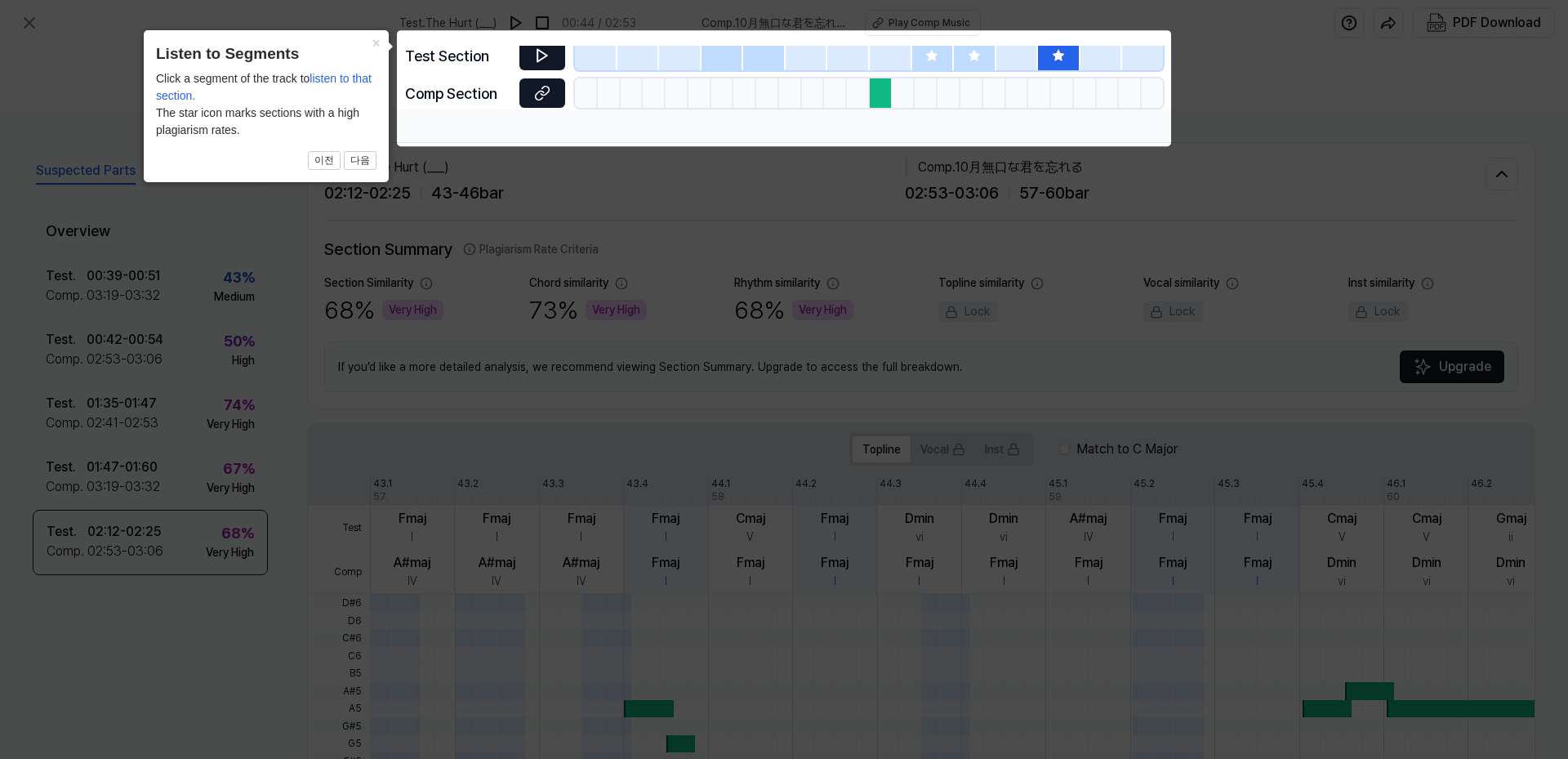
click at [543, 94] on icon at bounding box center [542, 93] width 17 height 17
click at [1297, 104] on icon at bounding box center [784, 379] width 1568 height 759
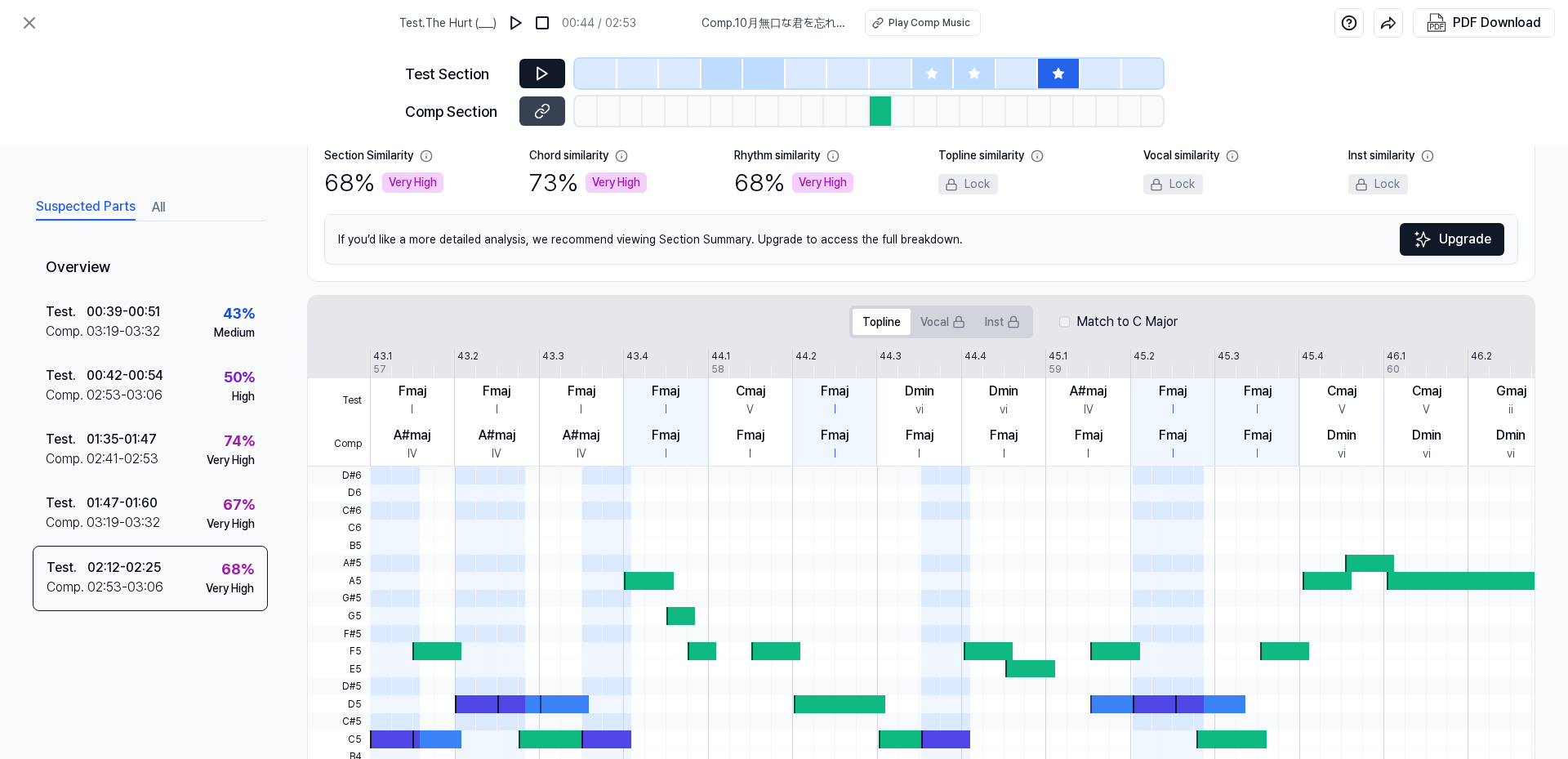
scroll to position [326, 0]
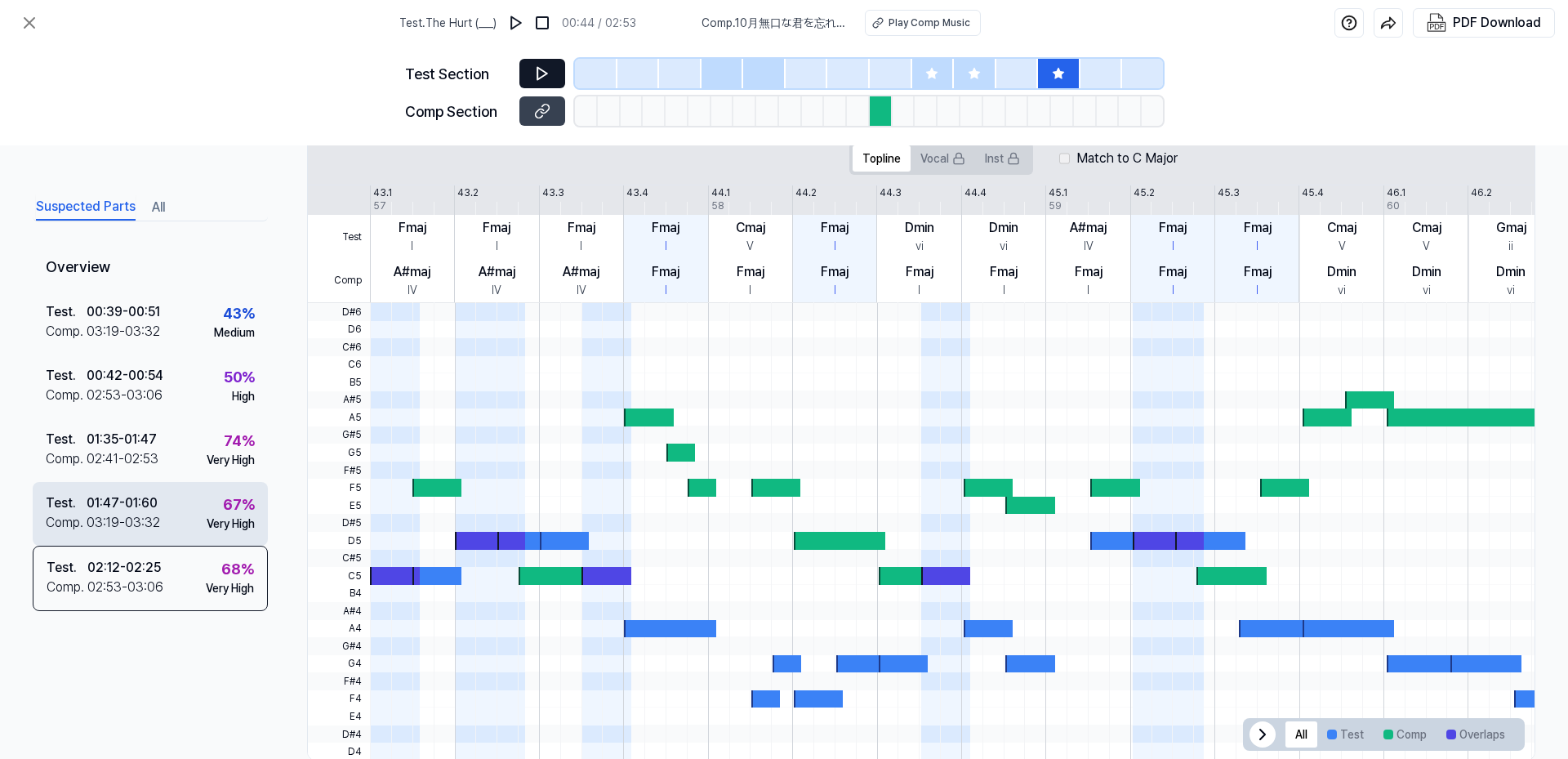
click at [123, 506] on div "01:47 - 01:60" at bounding box center [122, 503] width 71 height 19
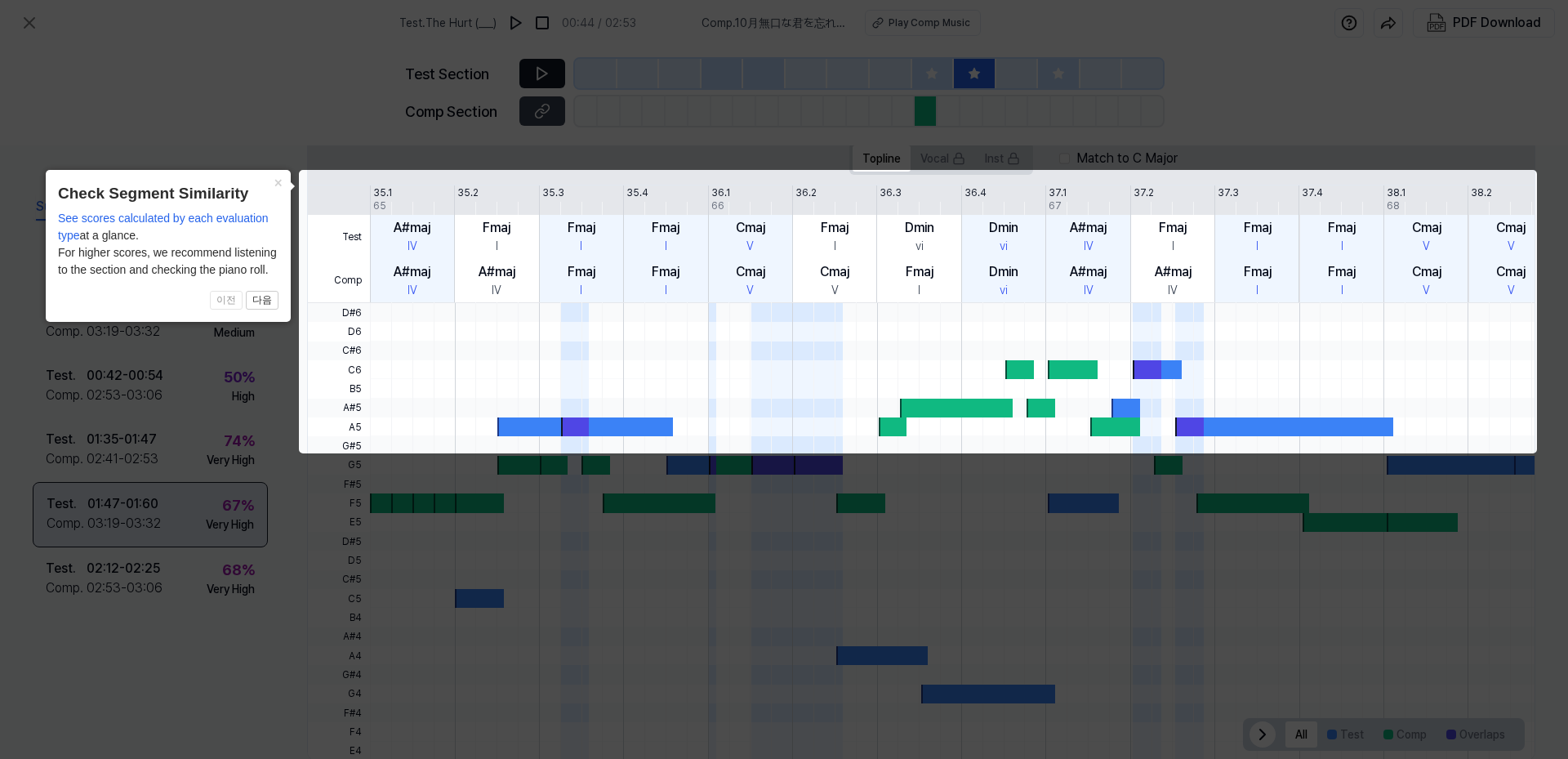
scroll to position [0, 0]
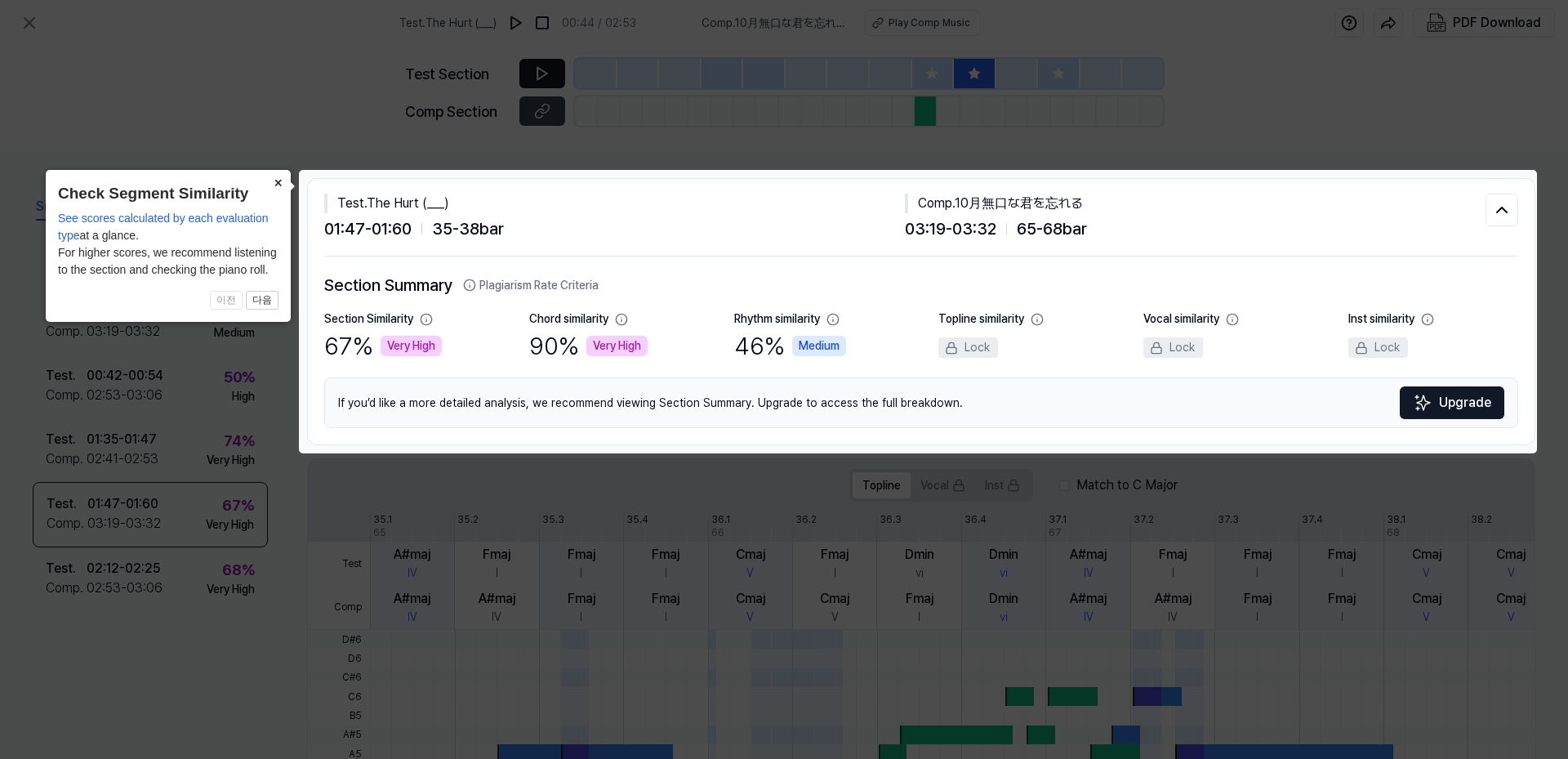
click at [277, 182] on button "×" at bounding box center [277, 181] width 26 height 23
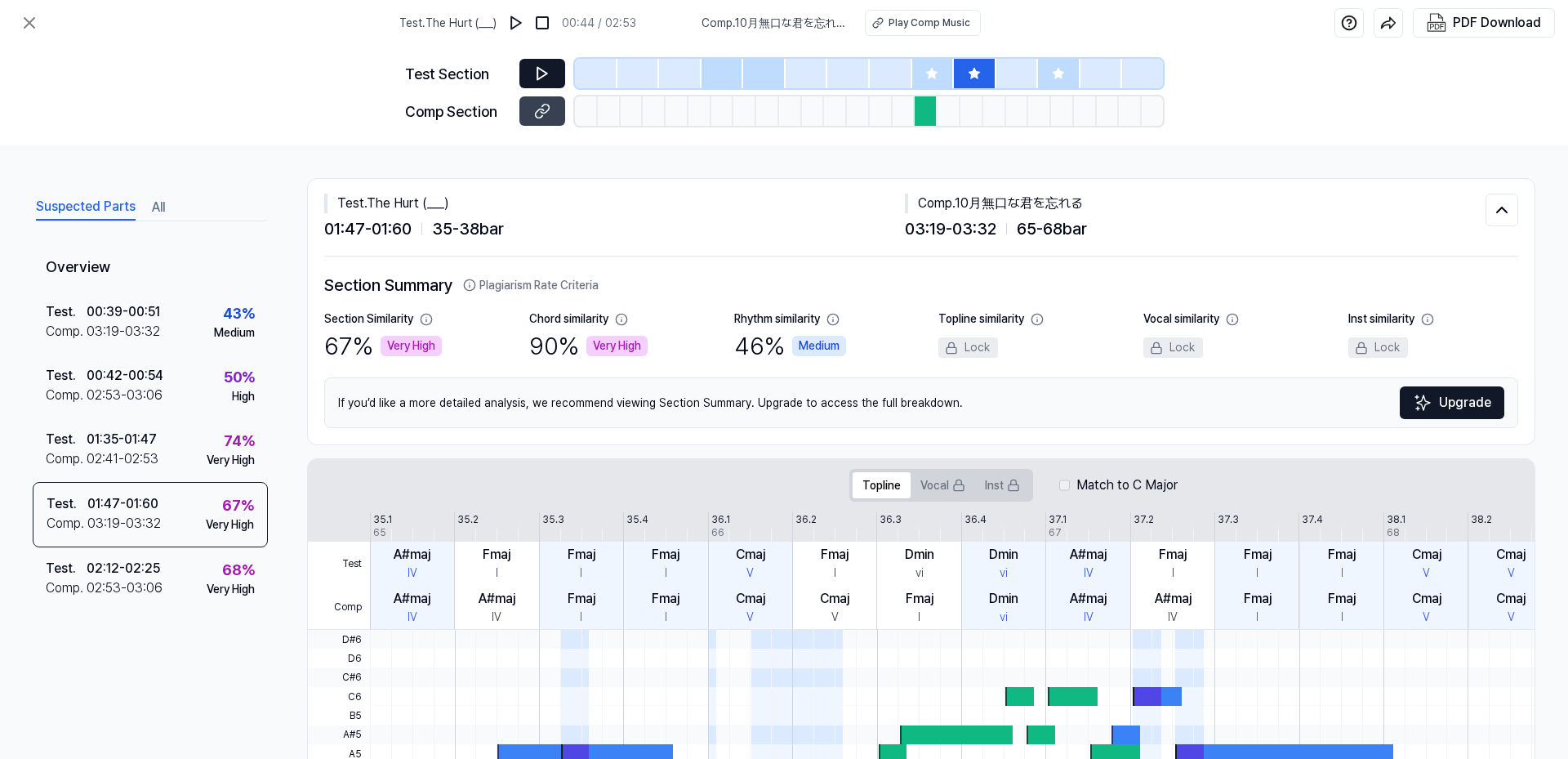
click at [158, 207] on button "All" at bounding box center [158, 207] width 13 height 26
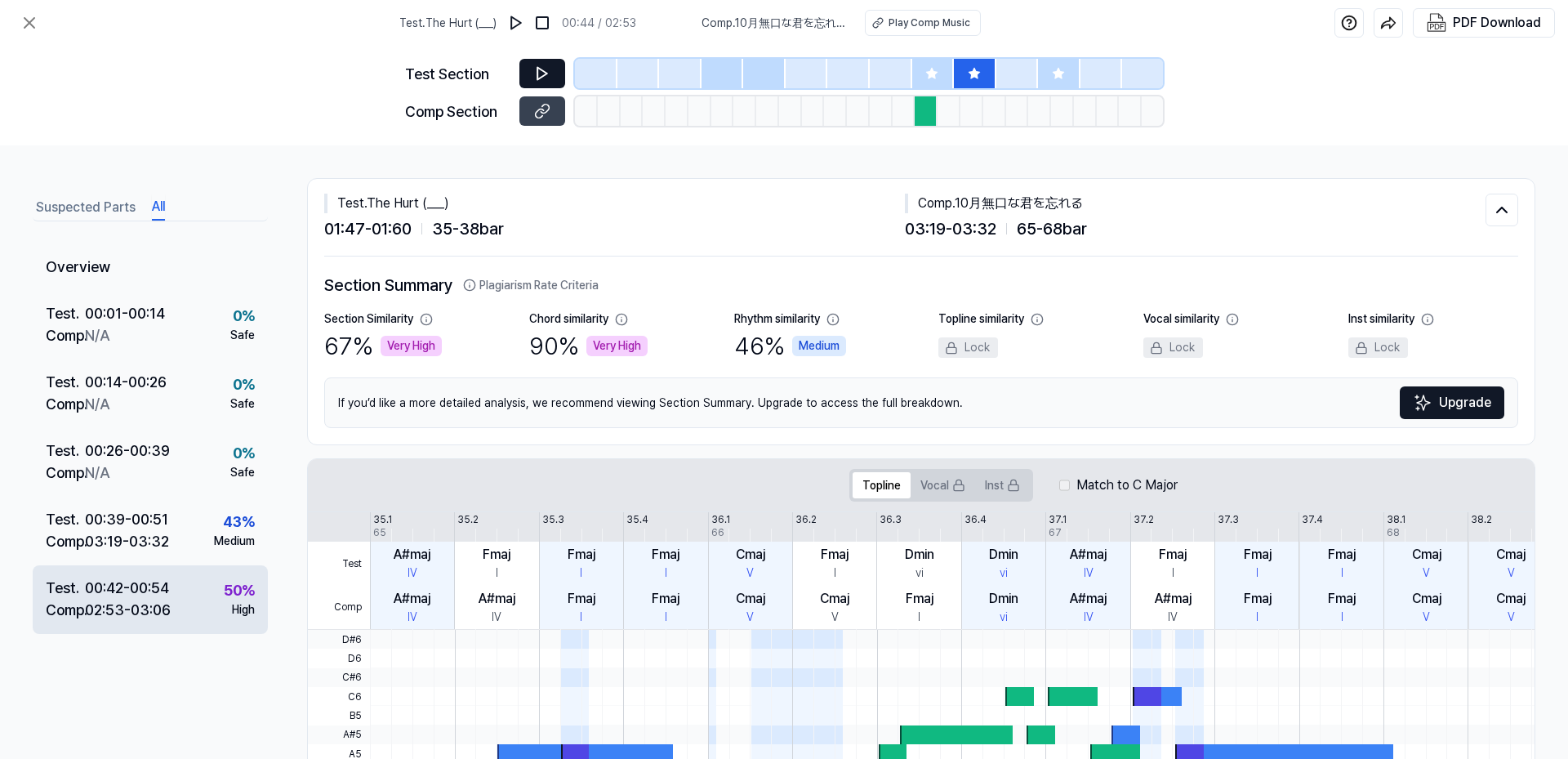
click at [128, 586] on div "00:42 - 00:54" at bounding box center [127, 588] width 84 height 22
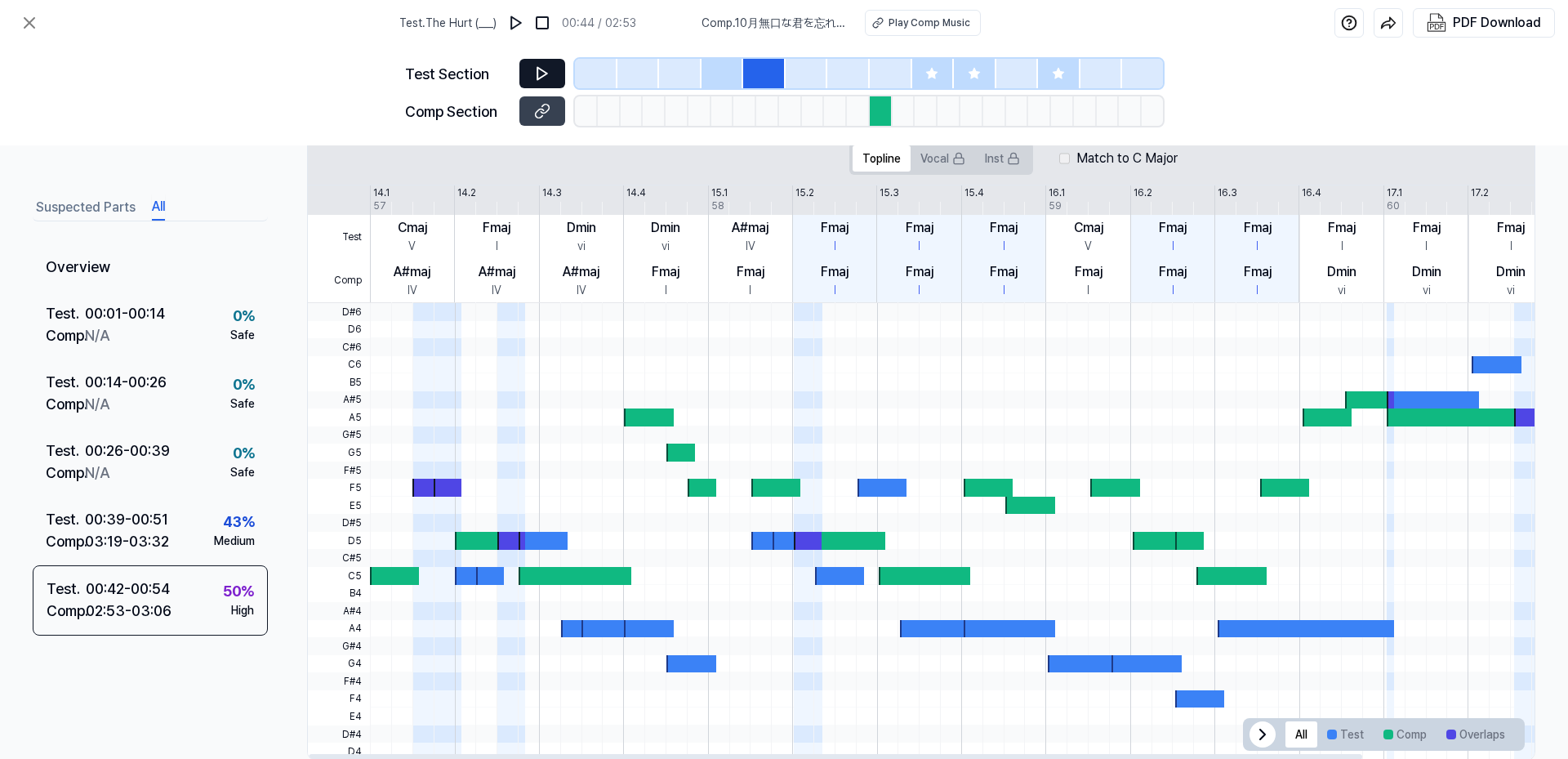
scroll to position [361, 0]
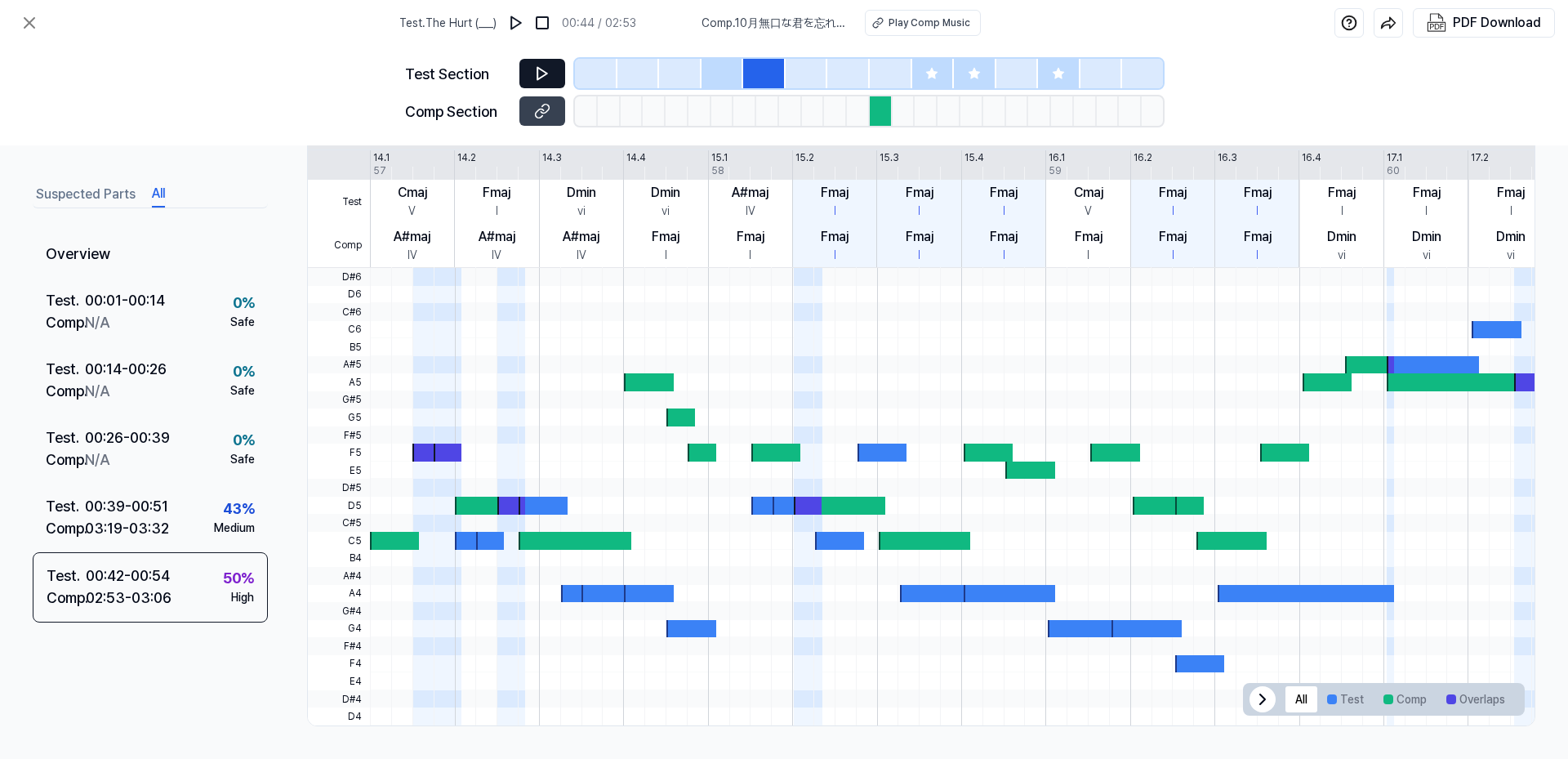
click at [931, 67] on div at bounding box center [933, 74] width 43 height 30
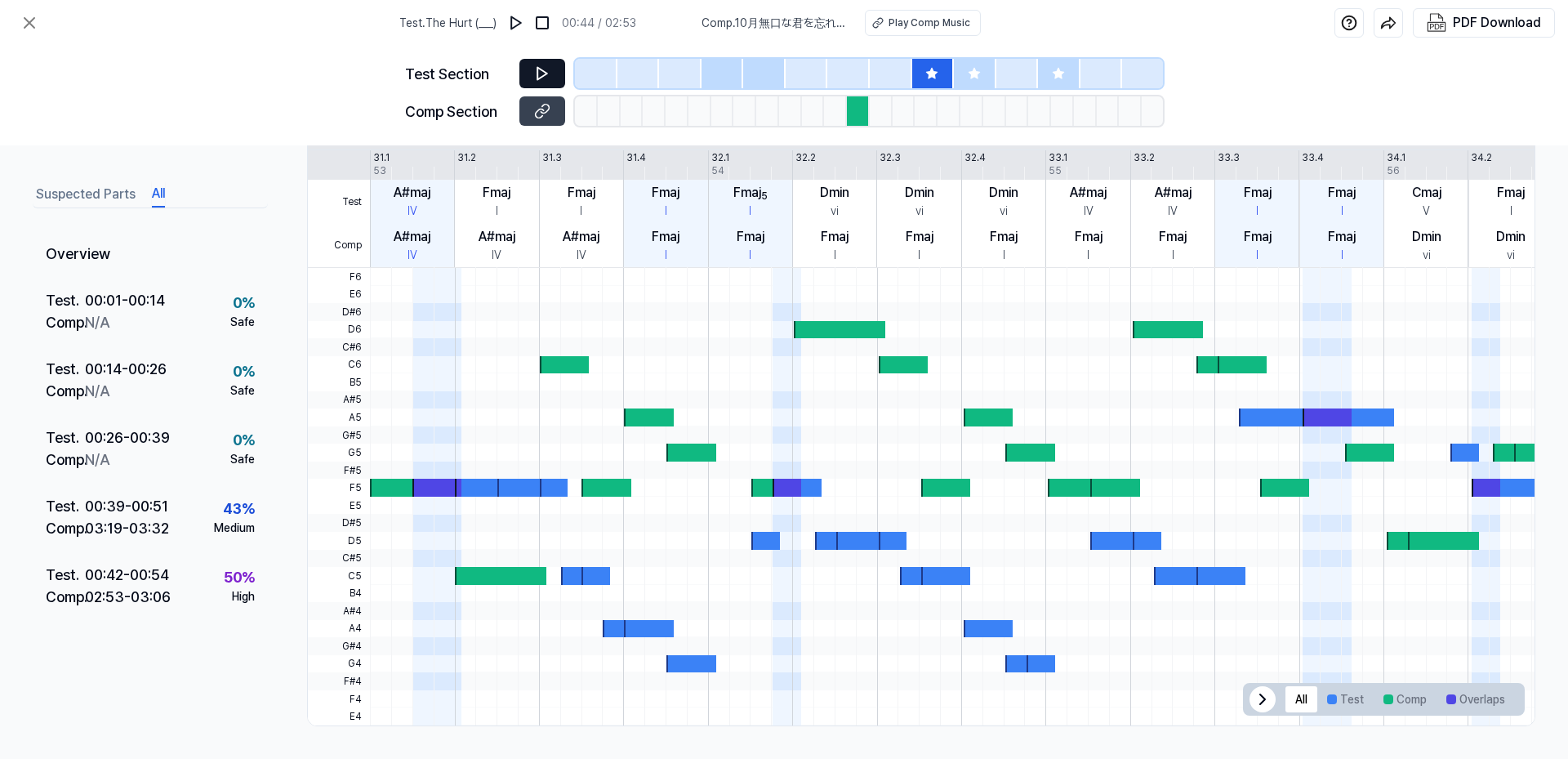
click at [977, 72] on icon at bounding box center [973, 72] width 10 height 10
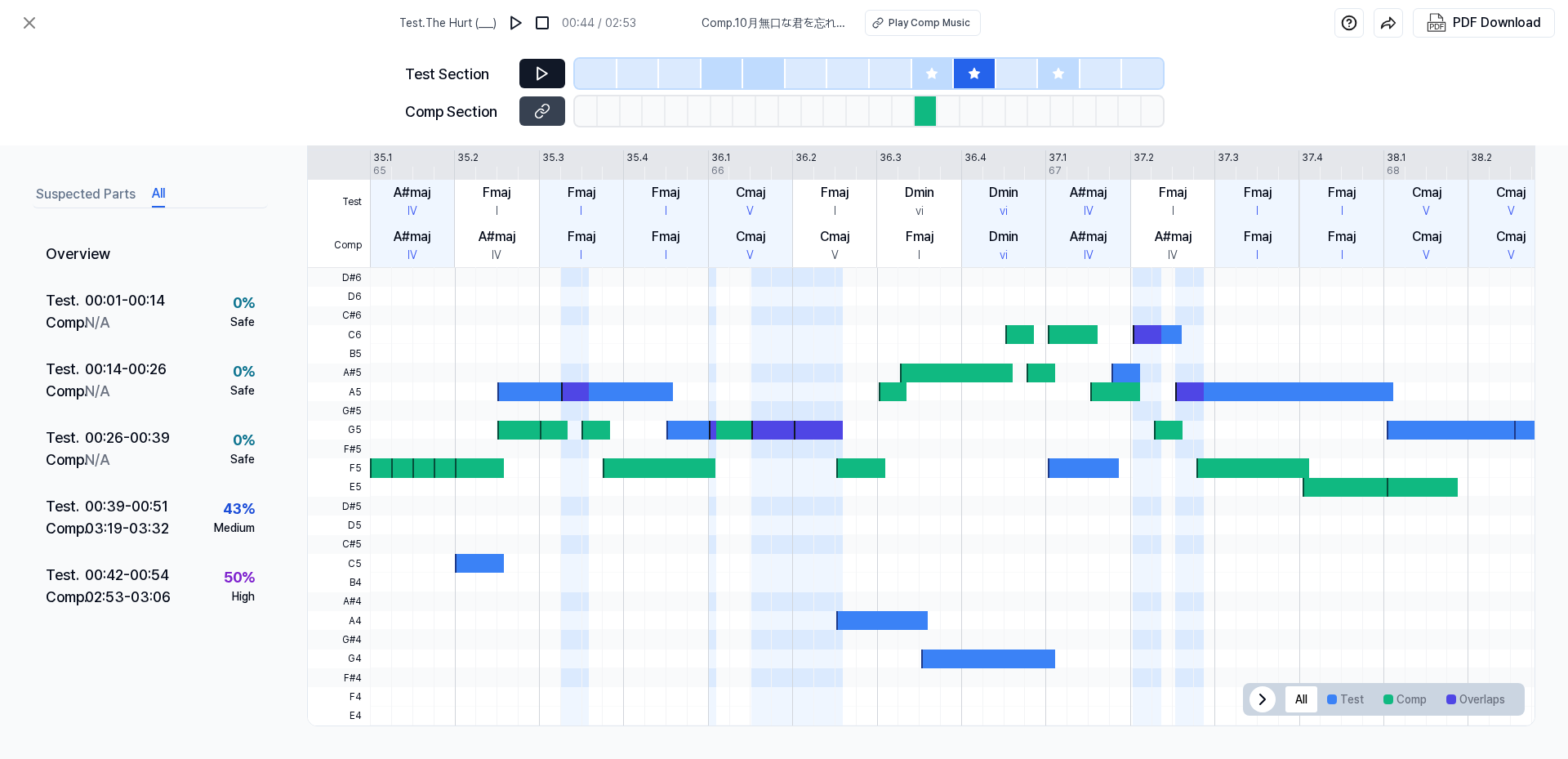
click at [1051, 74] on icon at bounding box center [1058, 73] width 13 height 13
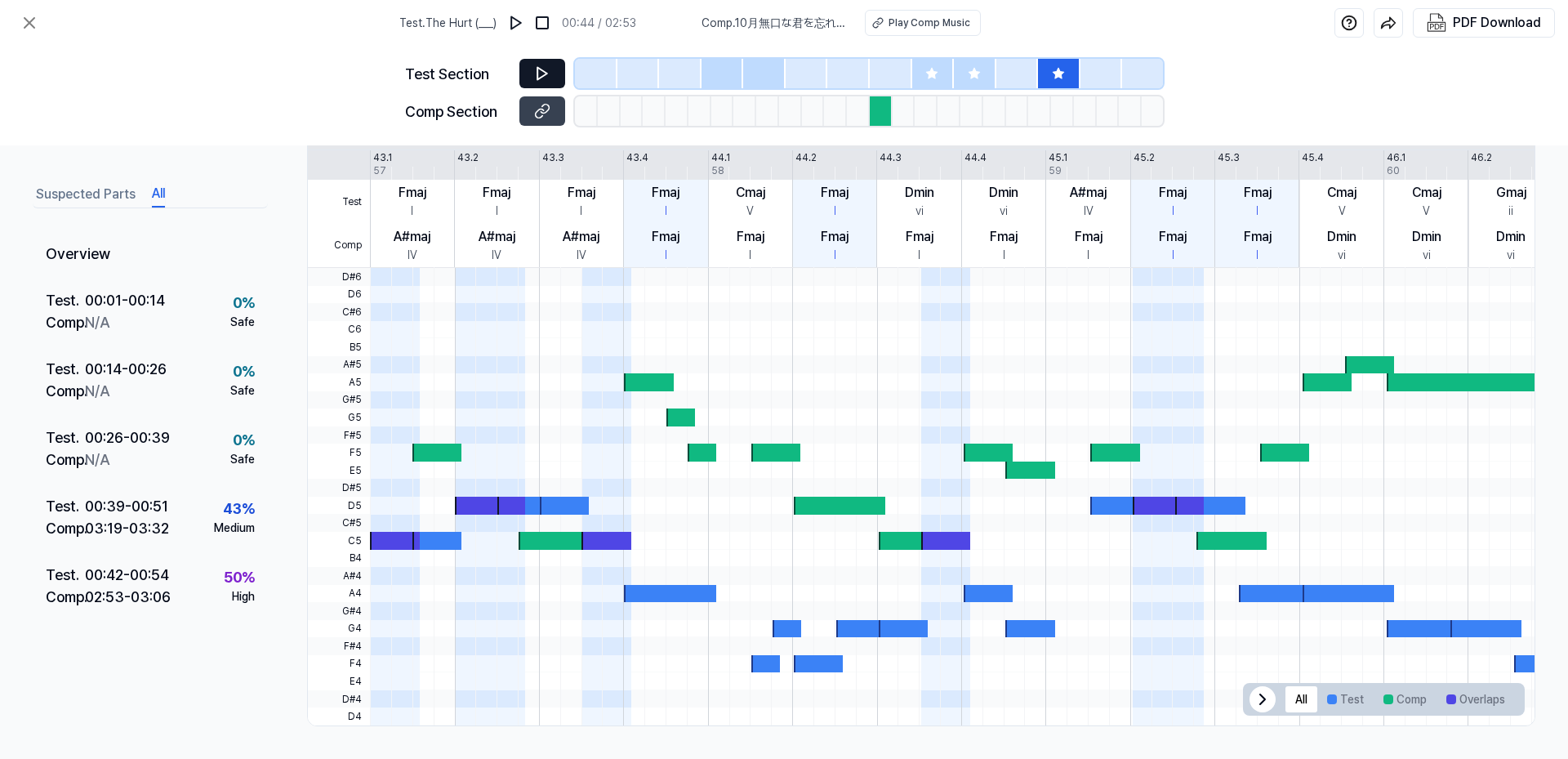
click at [764, 76] on div at bounding box center [764, 74] width 43 height 30
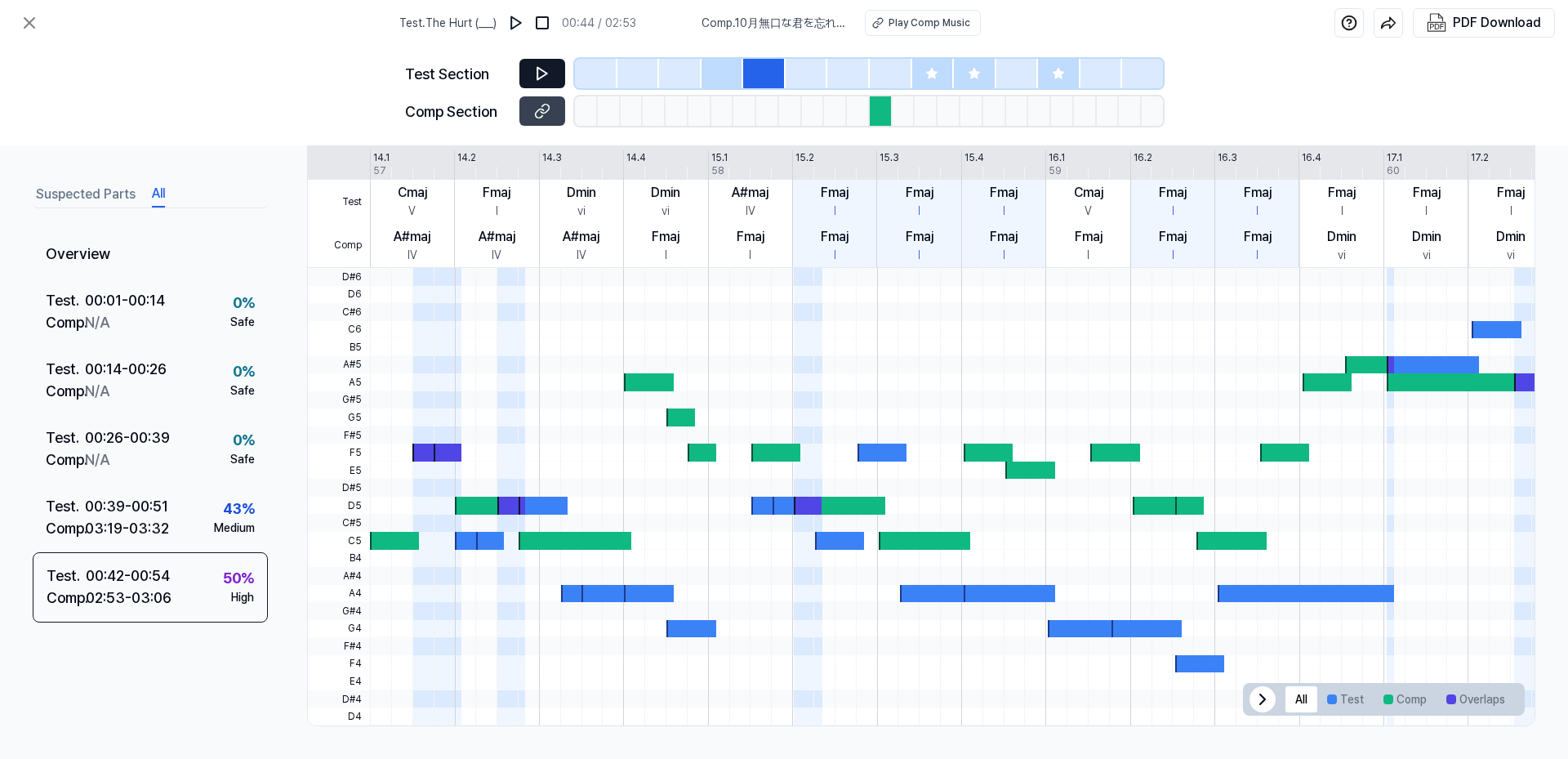
click at [538, 74] on icon at bounding box center [541, 73] width 10 height 12
click at [541, 75] on icon at bounding box center [539, 72] width 3 height 10
click at [543, 109] on icon at bounding box center [542, 111] width 17 height 17
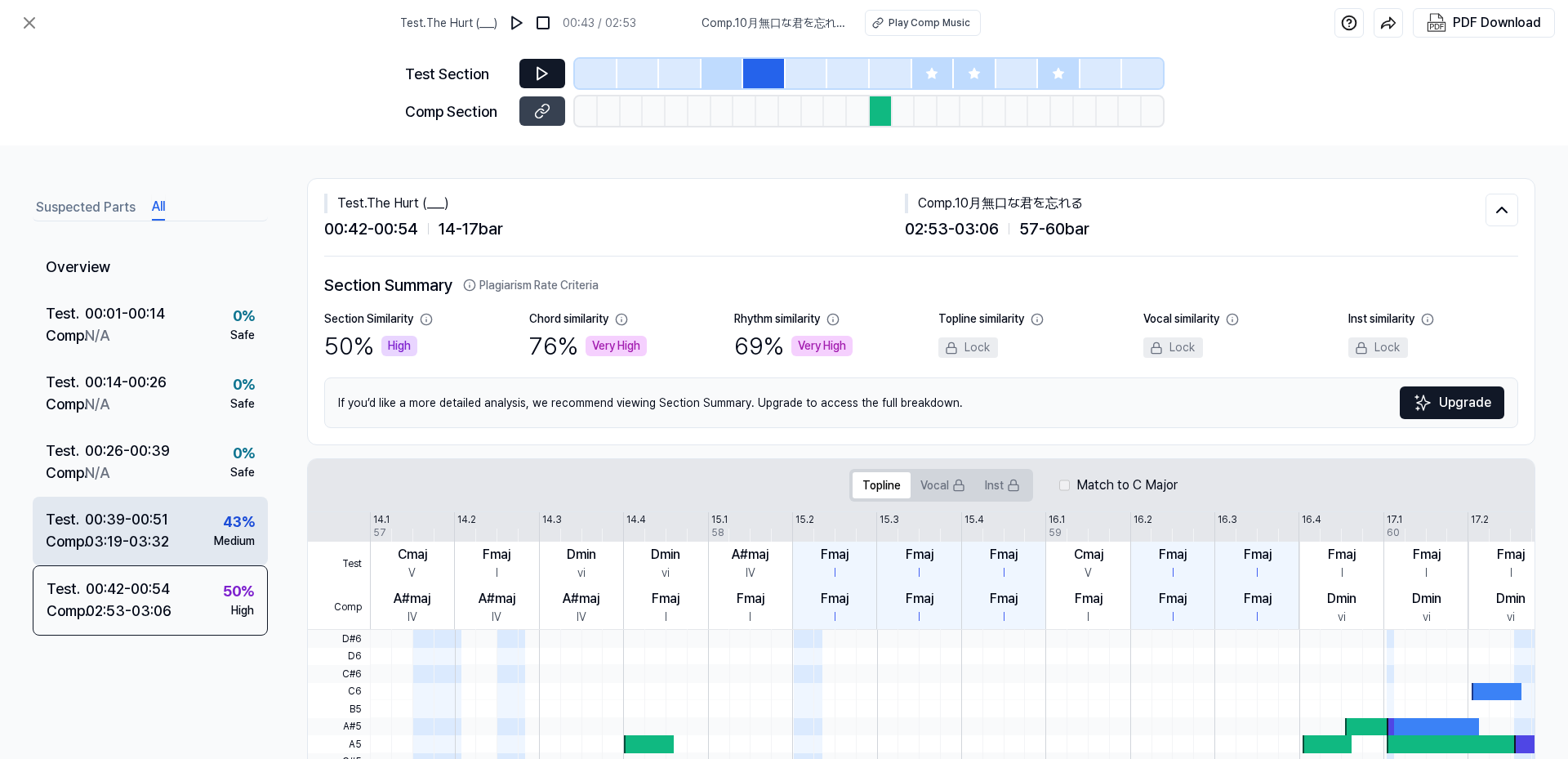
click at [103, 532] on div "03:19 - 03:32" at bounding box center [127, 541] width 84 height 22
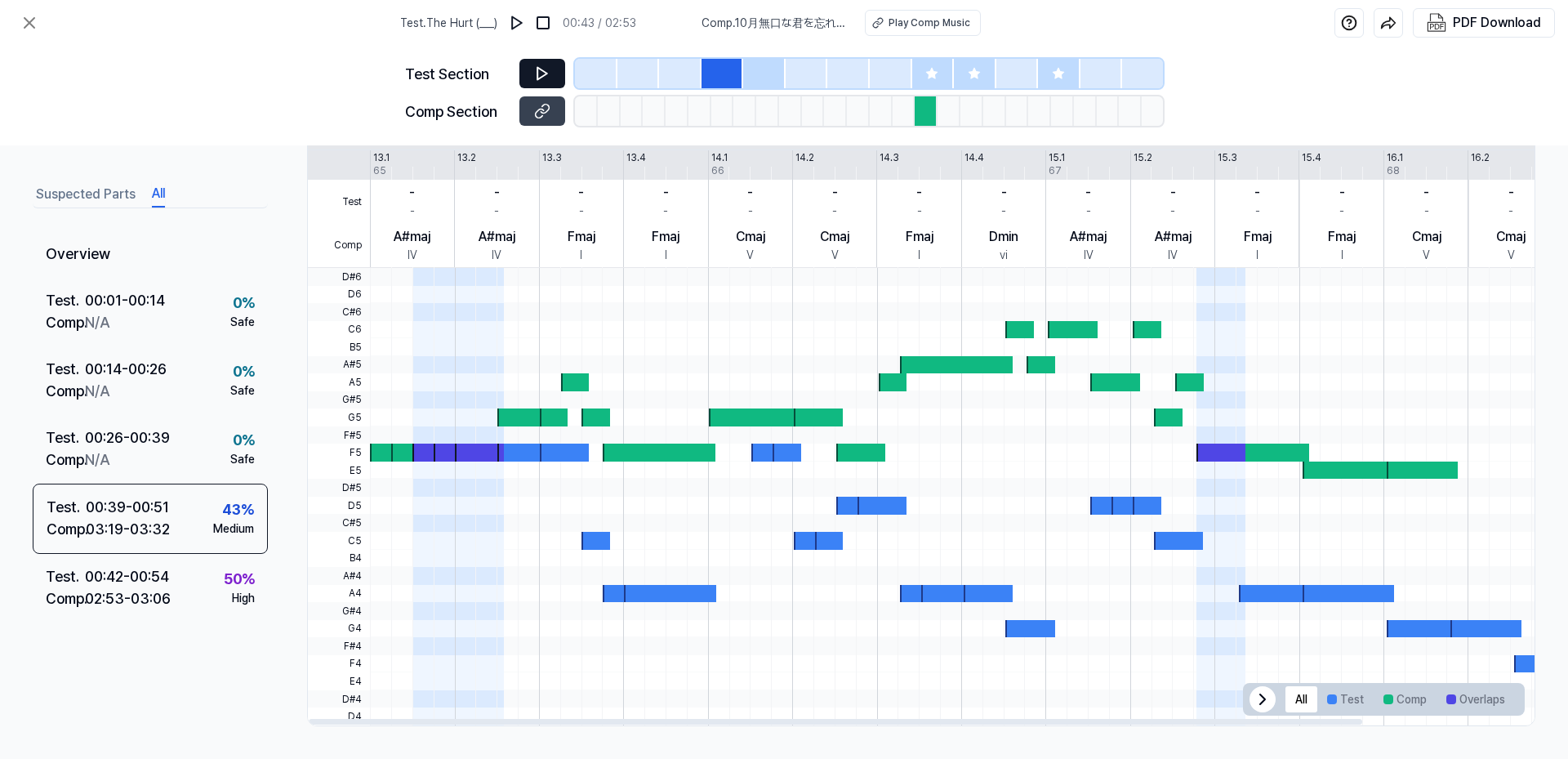
scroll to position [280, 0]
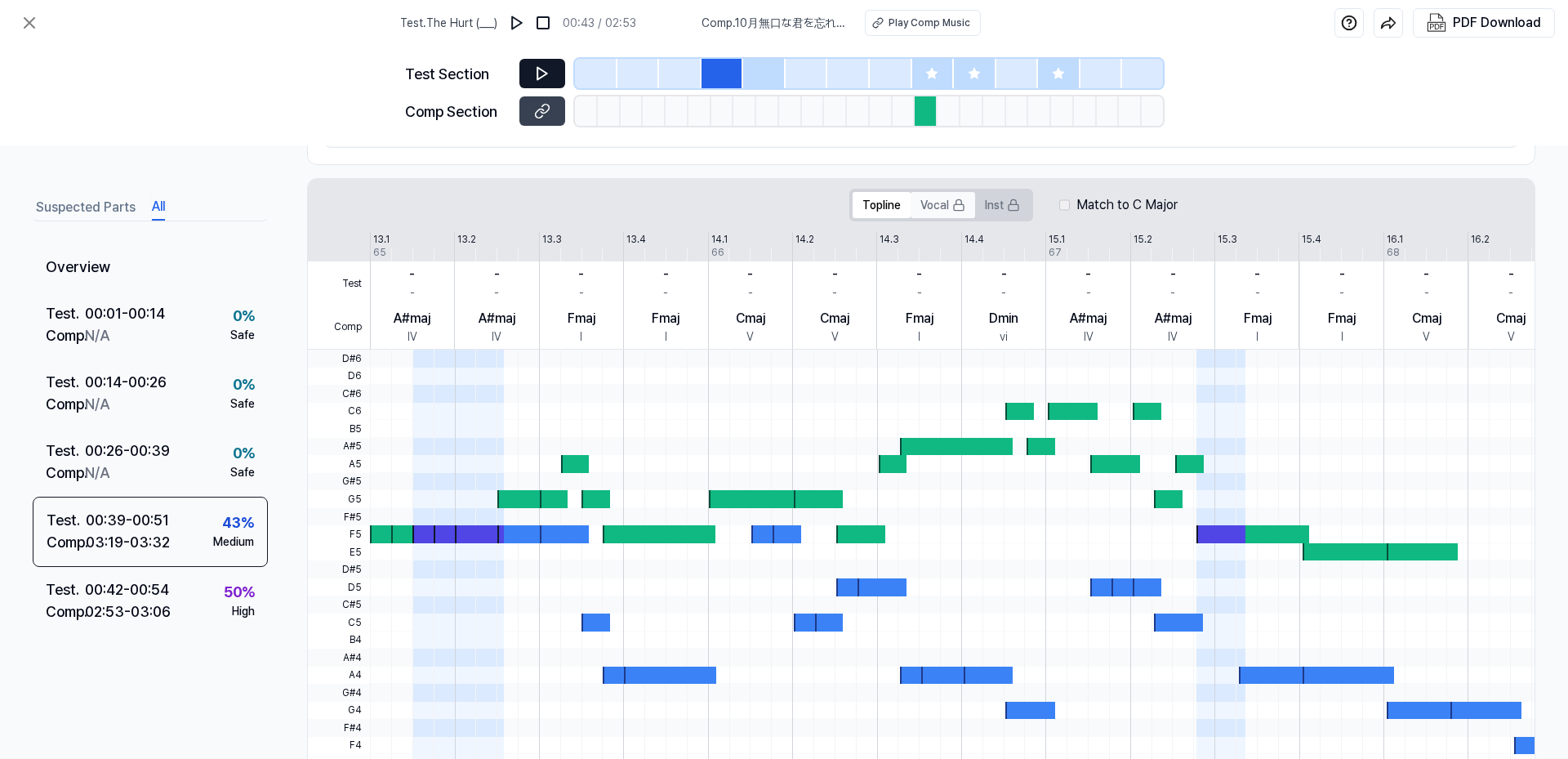
click at [940, 205] on button "Vocal" at bounding box center [942, 205] width 65 height 26
click at [986, 205] on button "Inst" at bounding box center [1002, 205] width 55 height 26
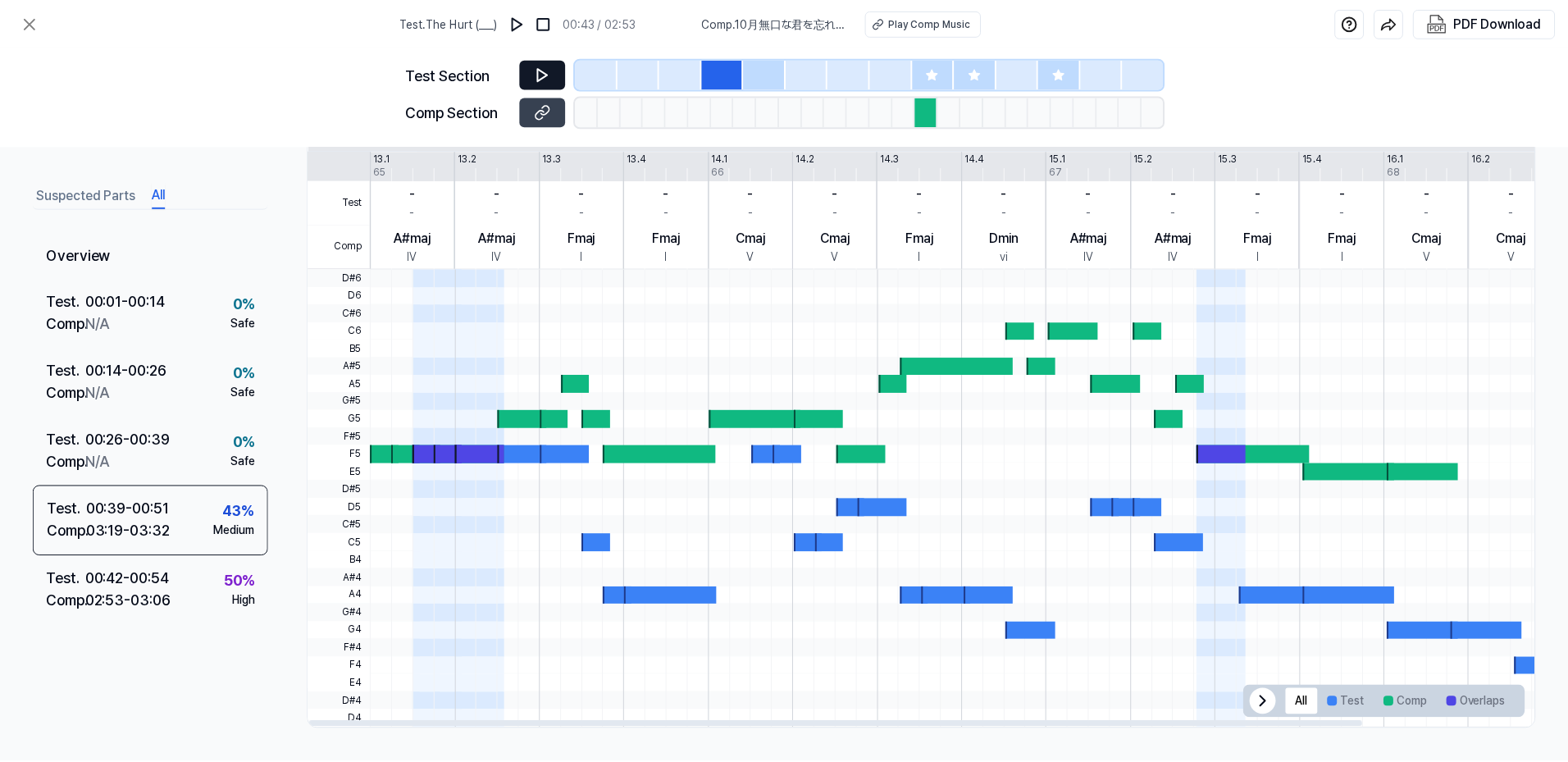
scroll to position [0, 0]
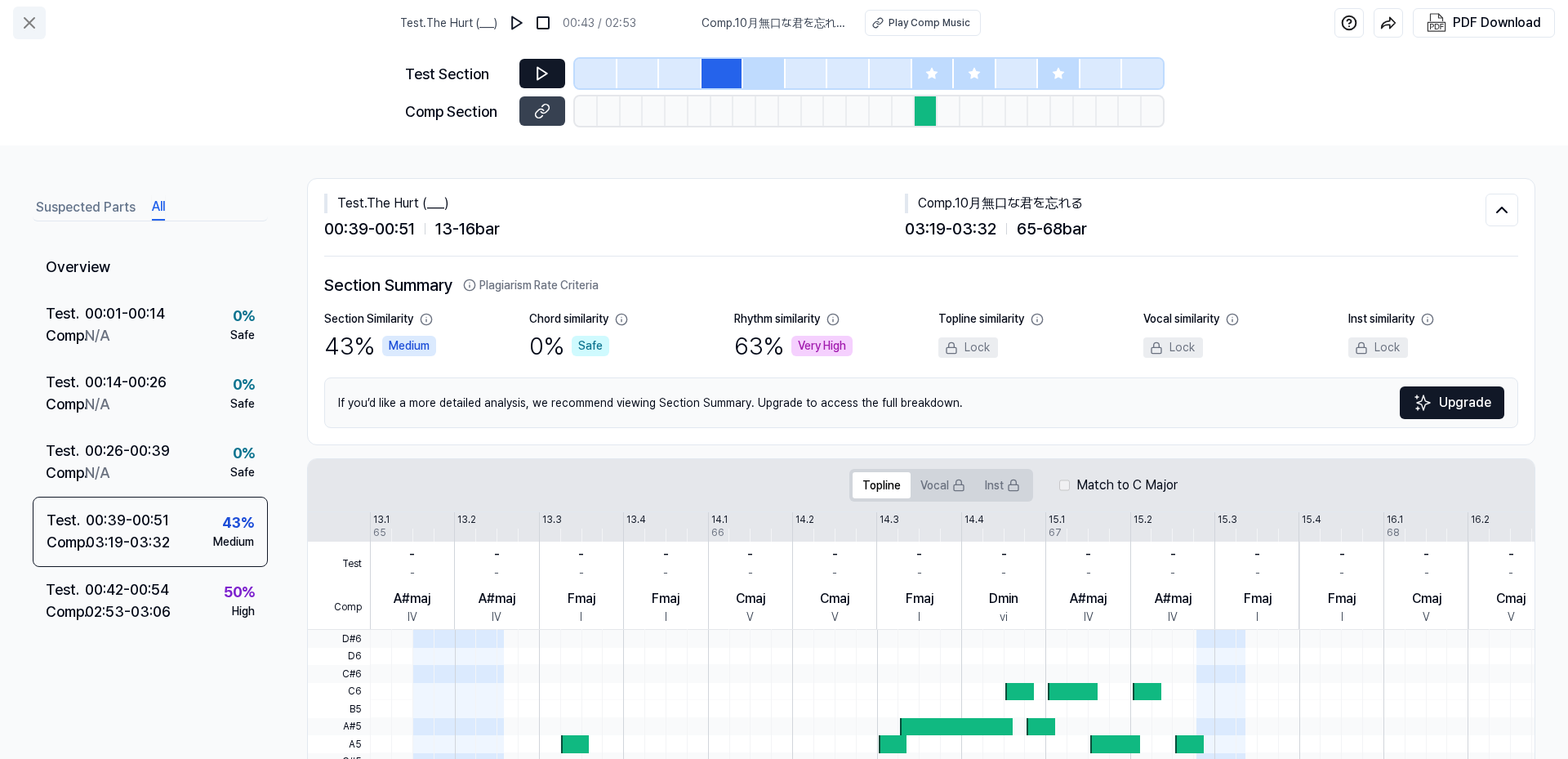
click at [31, 25] on icon at bounding box center [30, 22] width 10 height 10
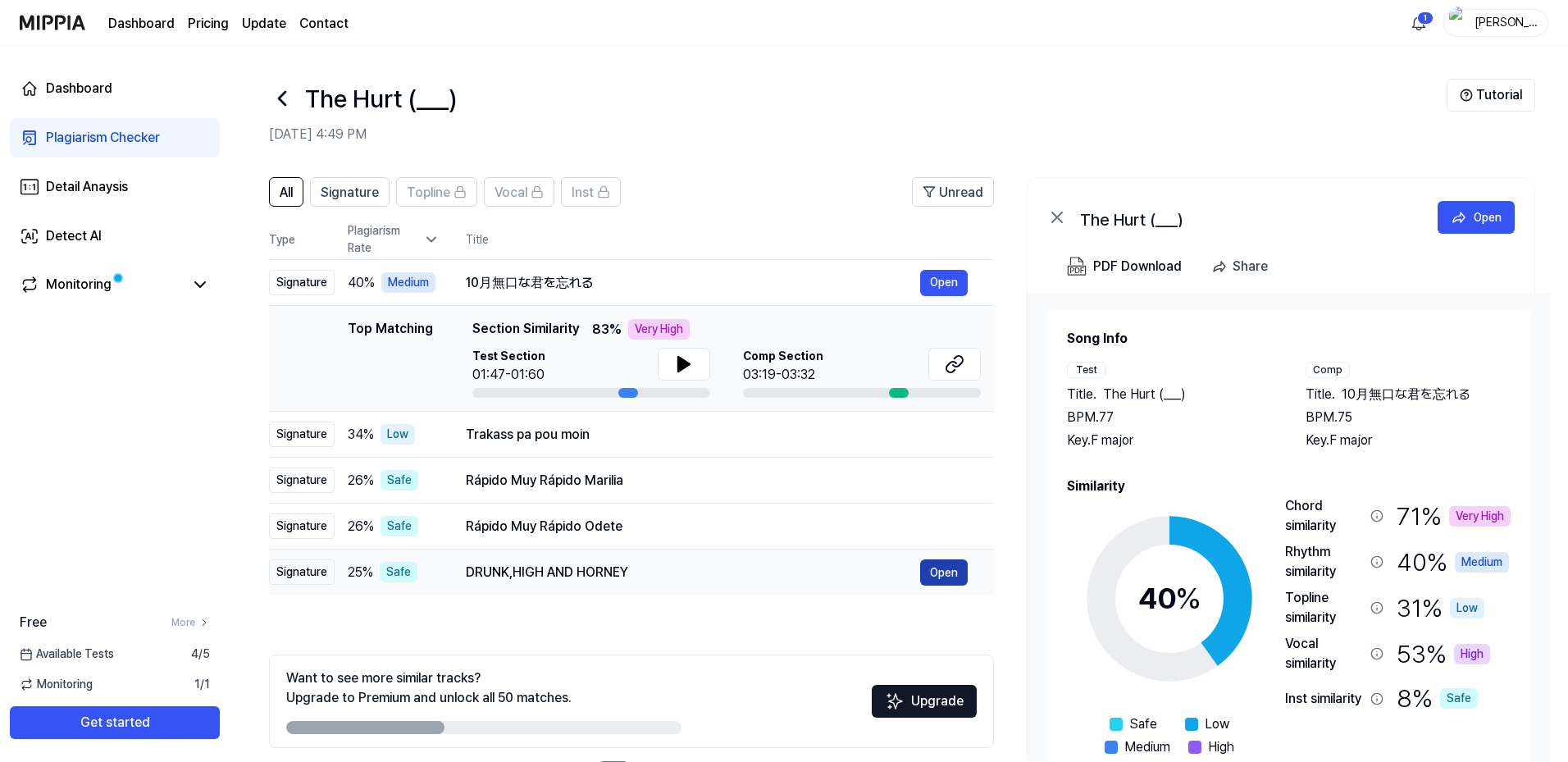
click at [946, 572] on button "Open" at bounding box center [943, 573] width 47 height 26
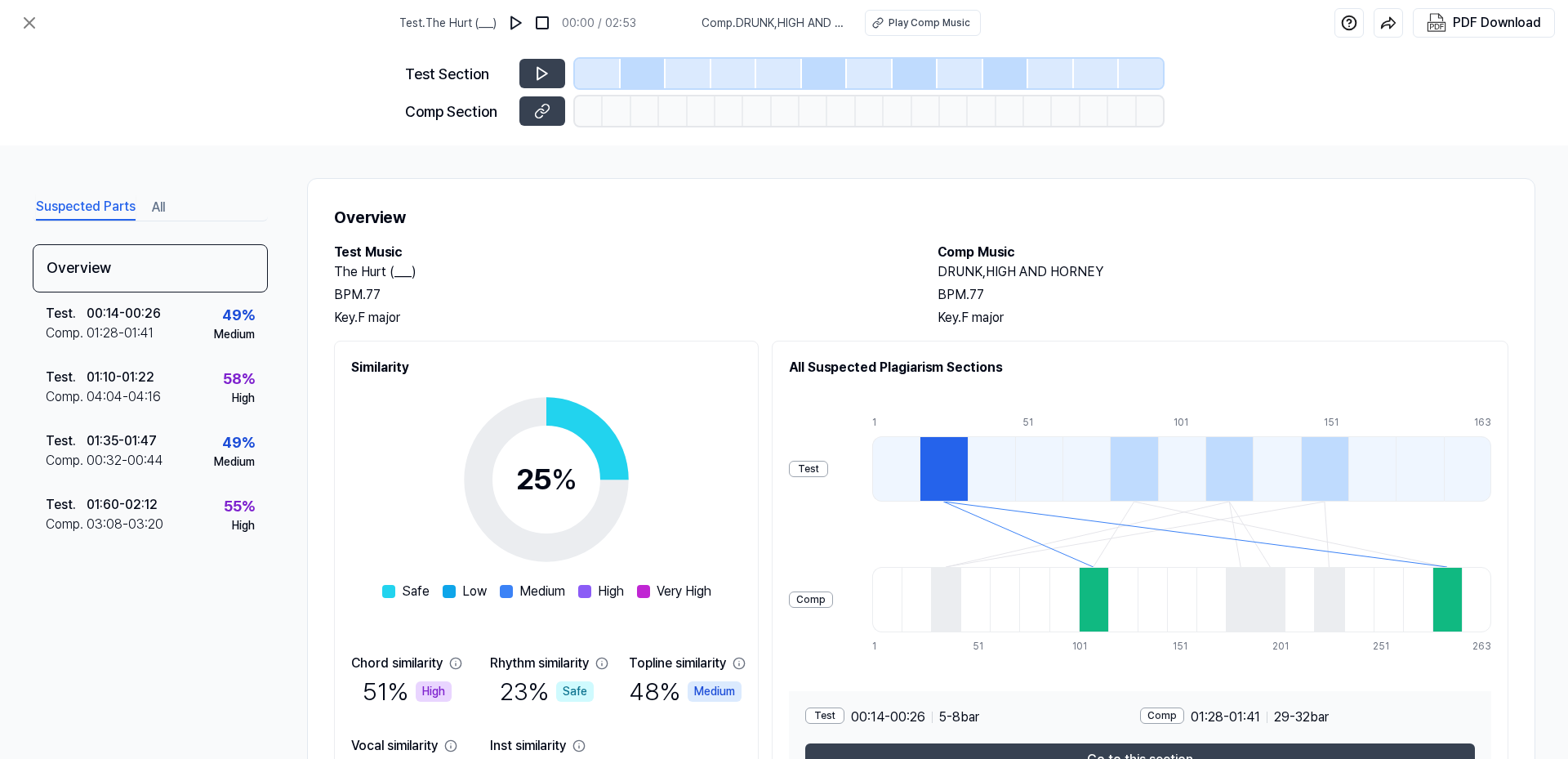
click at [650, 72] on div at bounding box center [643, 74] width 45 height 30
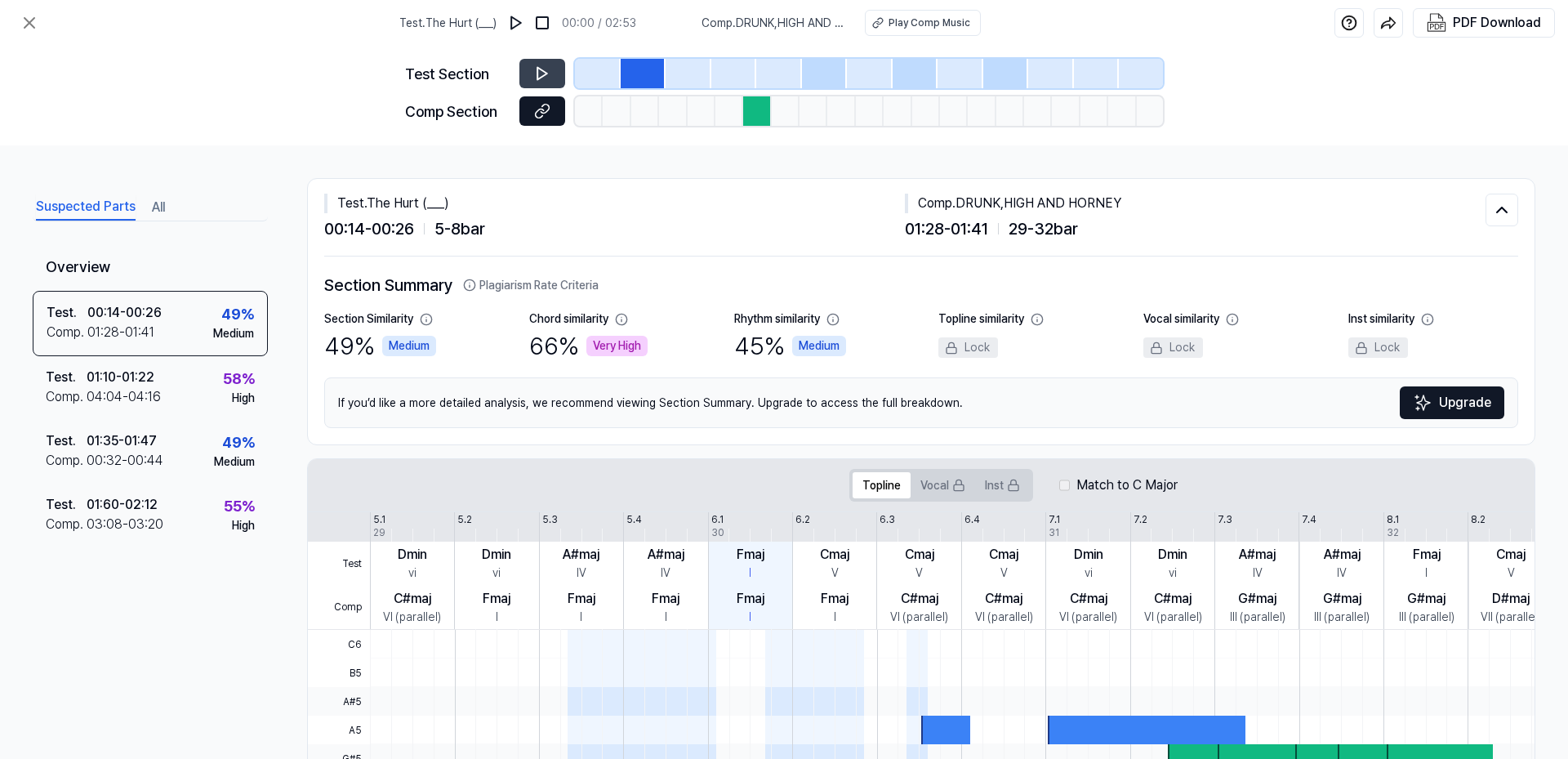
click at [538, 111] on icon at bounding box center [540, 114] width 8 height 9
click at [823, 74] on div at bounding box center [824, 74] width 45 height 30
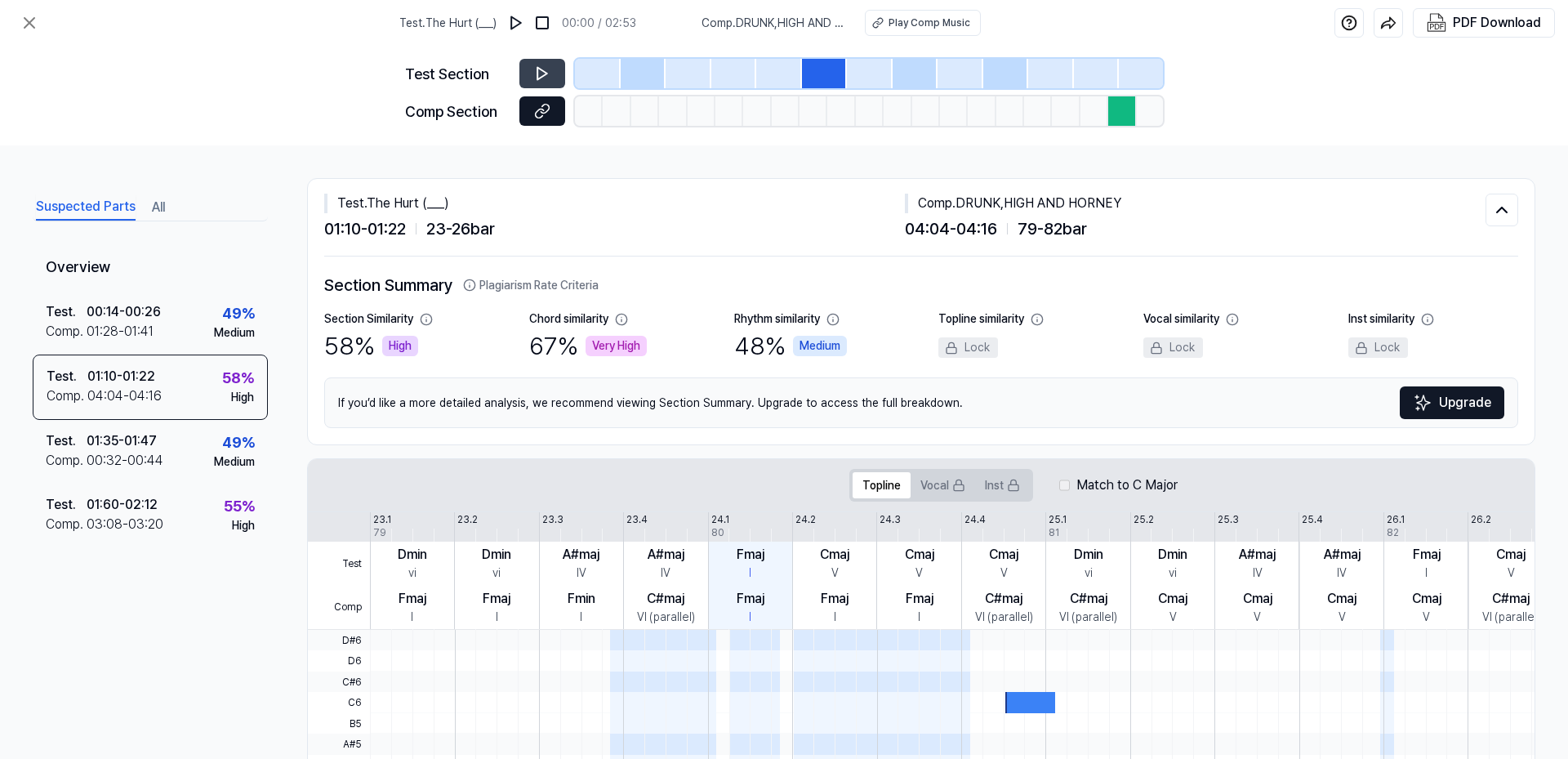
click at [537, 108] on icon at bounding box center [542, 111] width 17 height 17
click at [537, 74] on icon at bounding box center [542, 74] width 17 height 17
click at [25, 21] on icon at bounding box center [29, 22] width 19 height 19
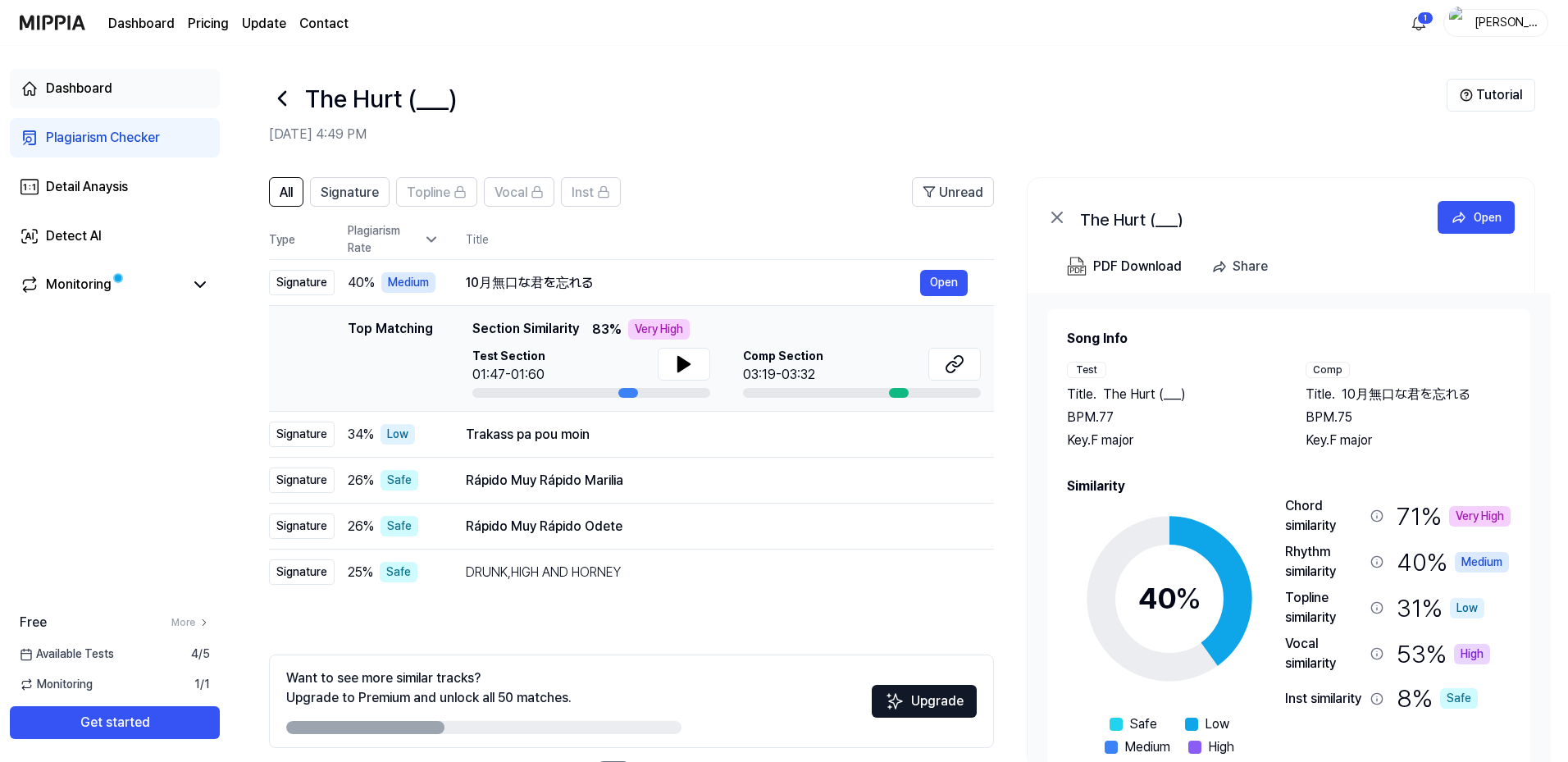
click at [84, 85] on div "Dashboard" at bounding box center [79, 88] width 67 height 19
